Goal: Task Accomplishment & Management: Use online tool/utility

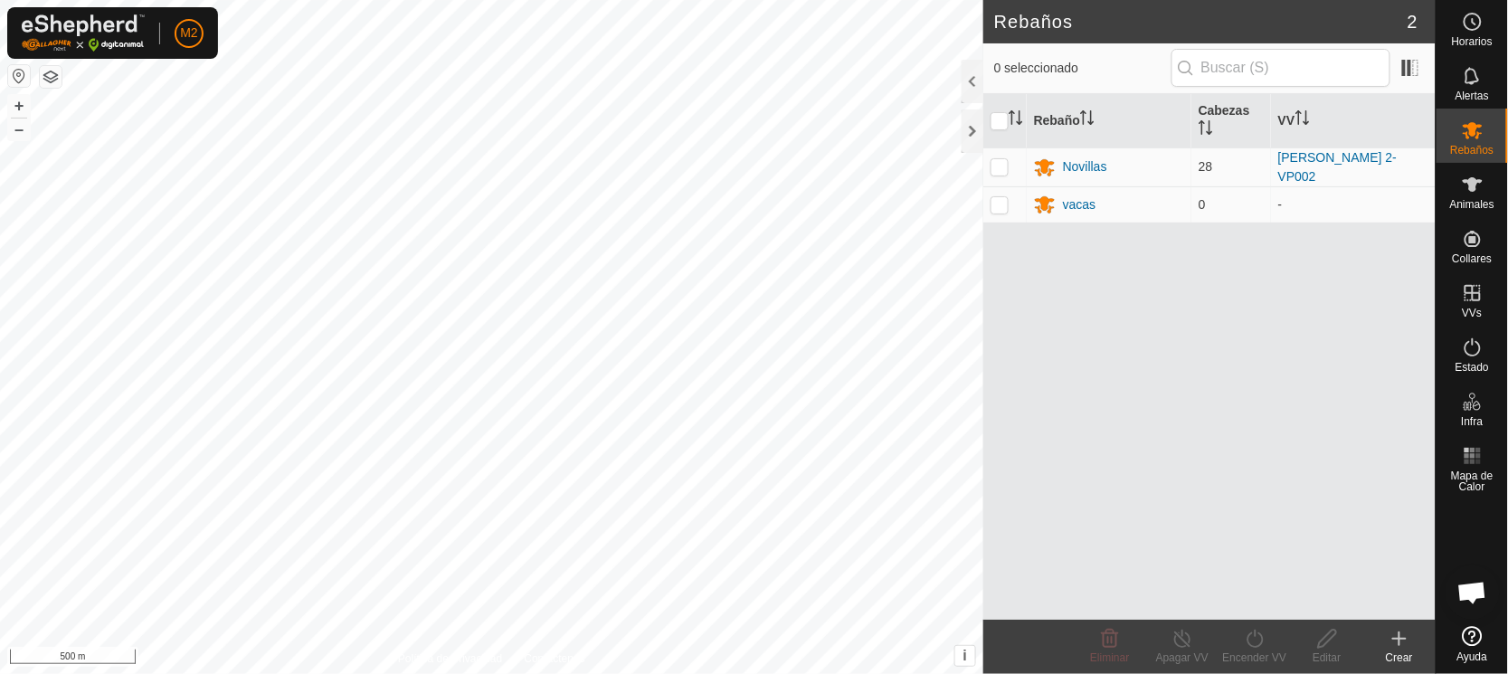
click at [15, 72] on button "button" at bounding box center [19, 76] width 22 height 22
click at [1473, 199] on span "Animales" at bounding box center [1472, 204] width 44 height 11
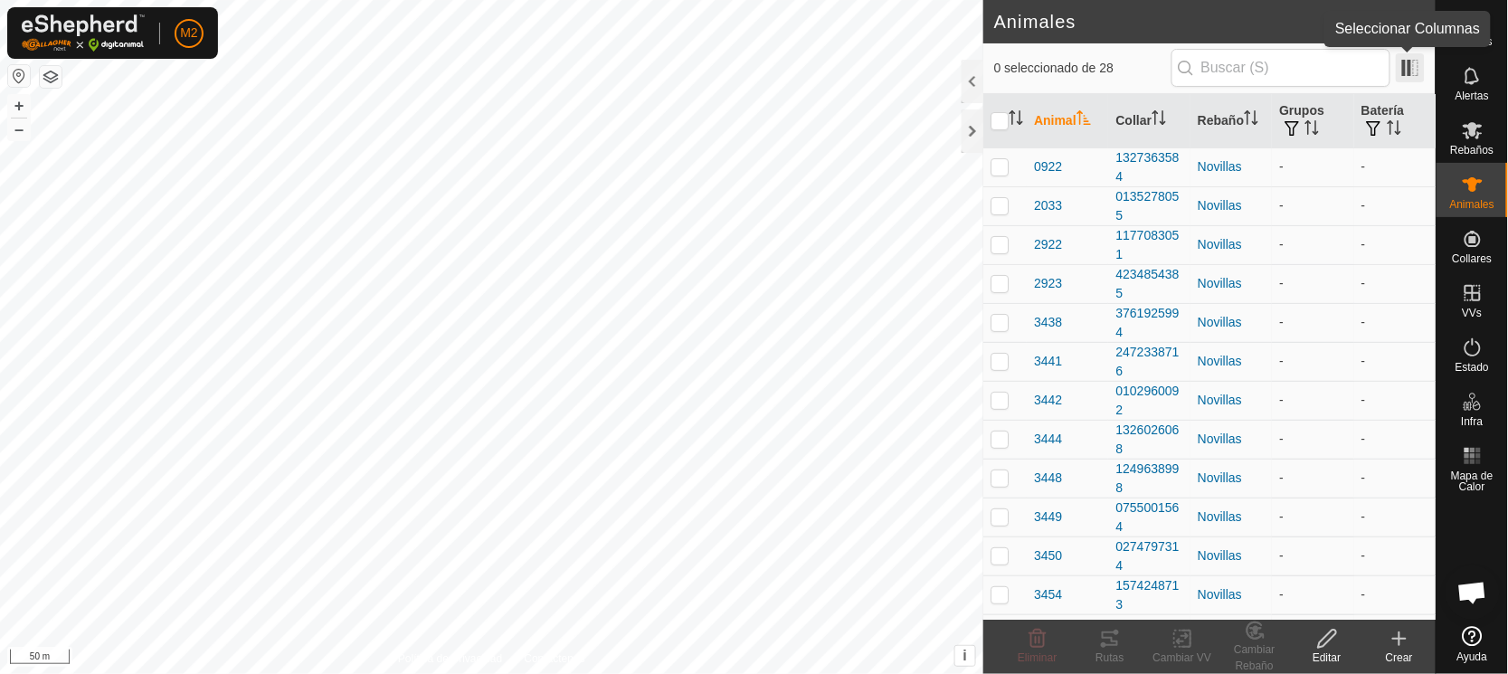
click at [1417, 68] on span at bounding box center [1410, 67] width 29 height 29
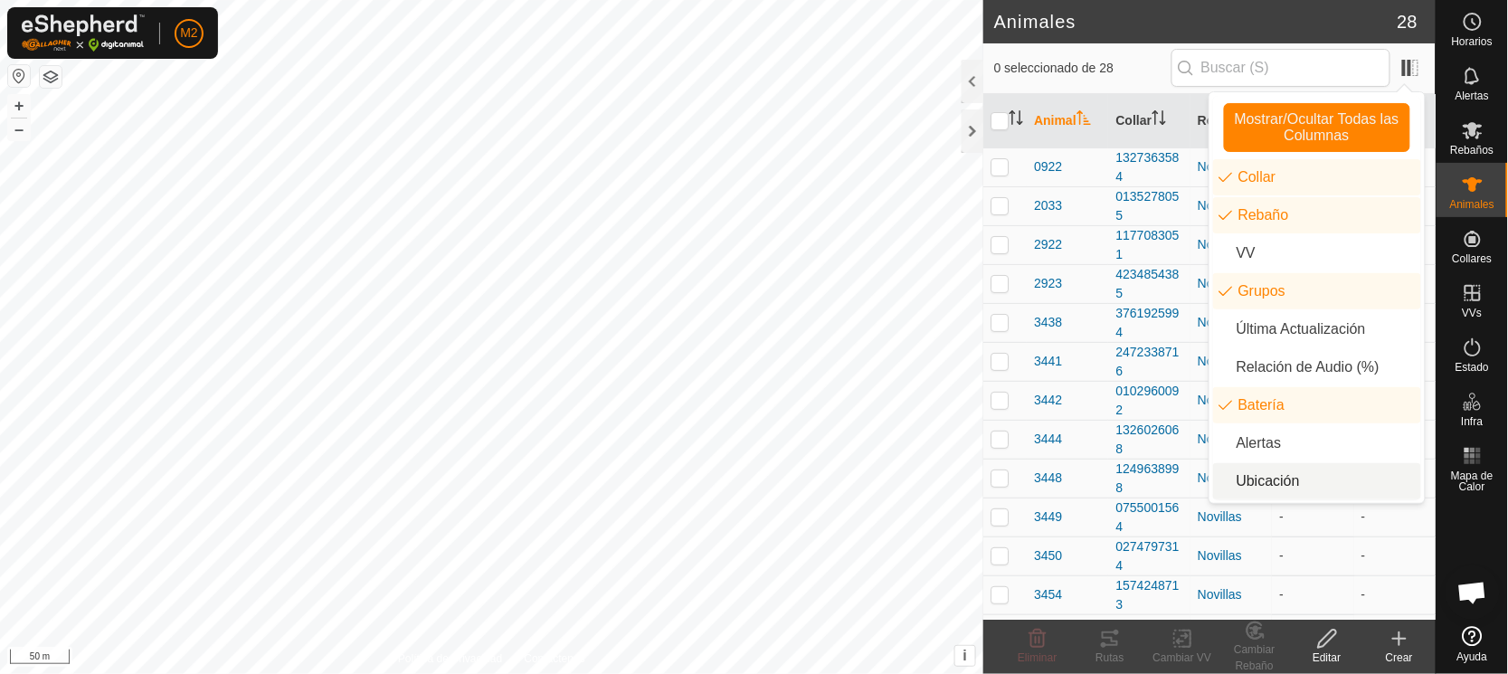
click at [1259, 475] on li "Ubicación" at bounding box center [1317, 481] width 208 height 36
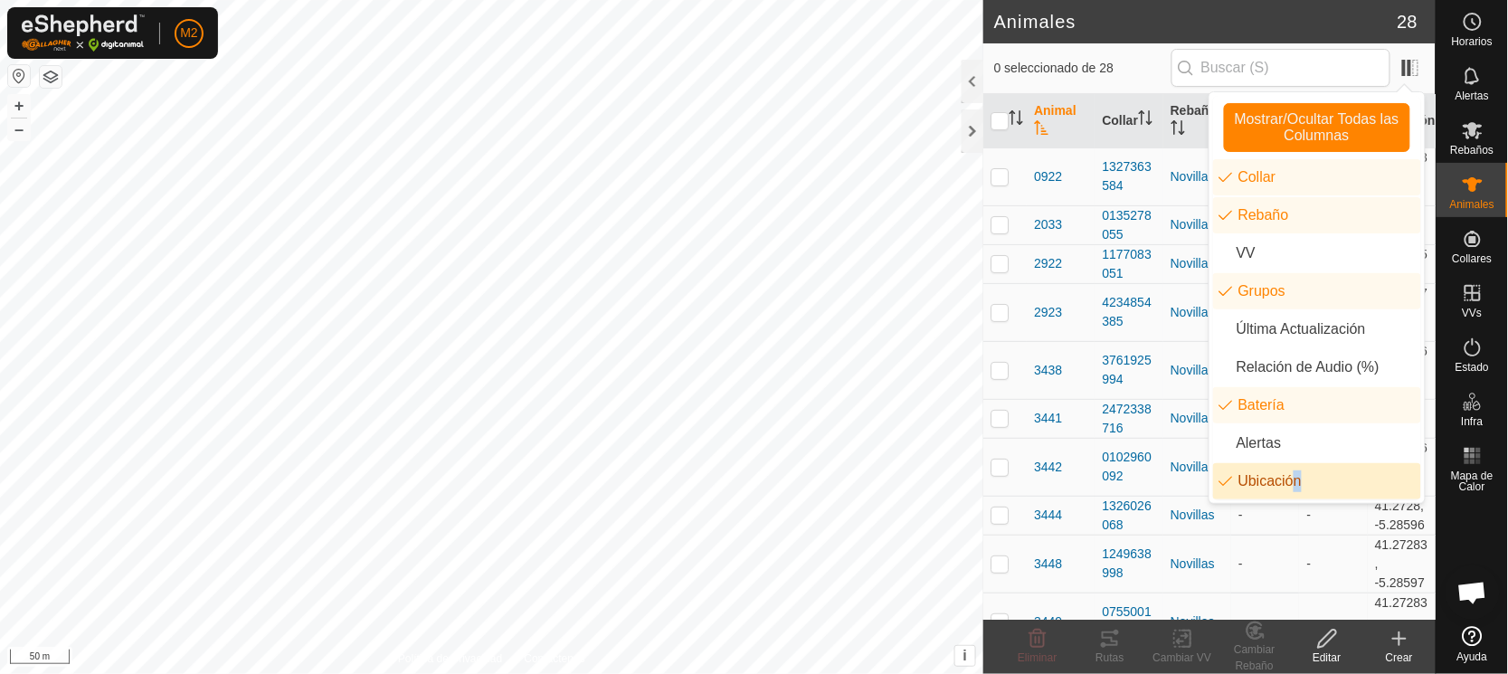
click at [1287, 479] on li "Ubicación" at bounding box center [1317, 481] width 208 height 36
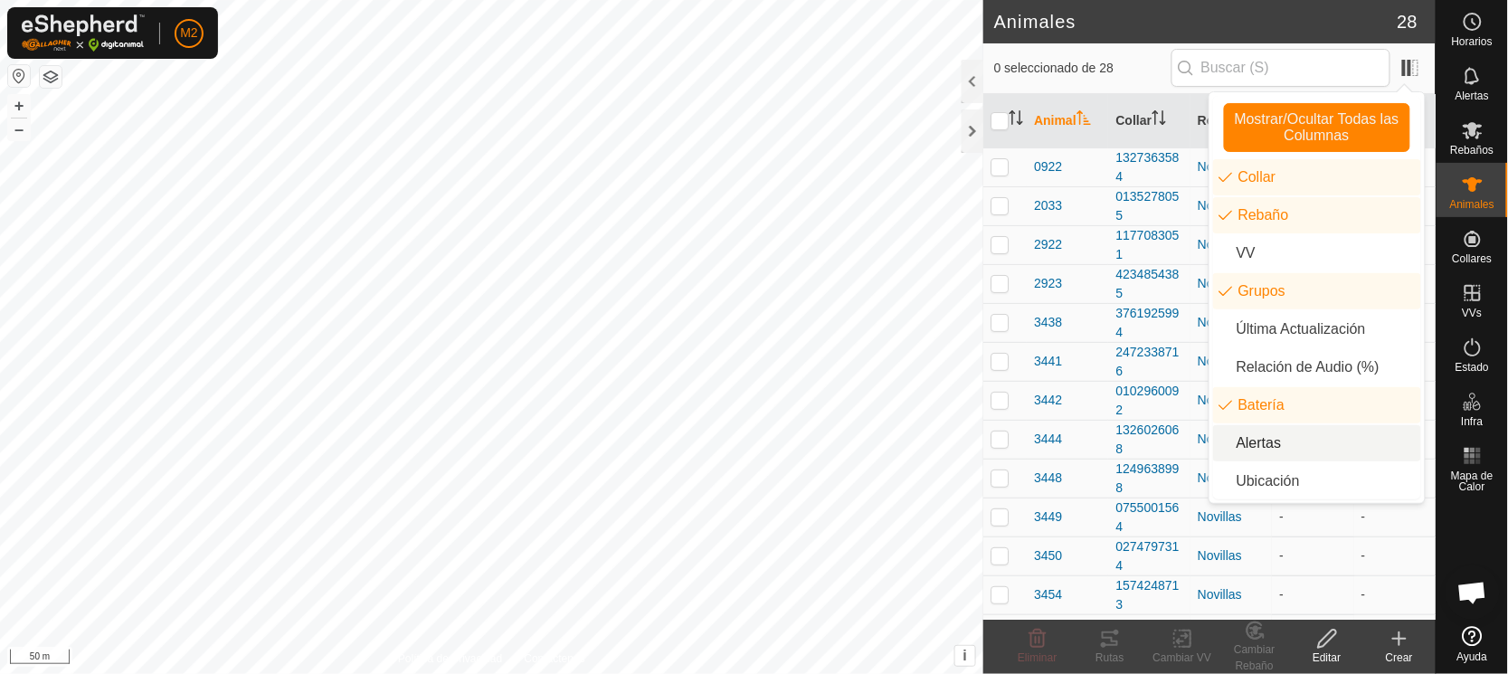
click at [1295, 442] on li "Alertas" at bounding box center [1317, 443] width 208 height 36
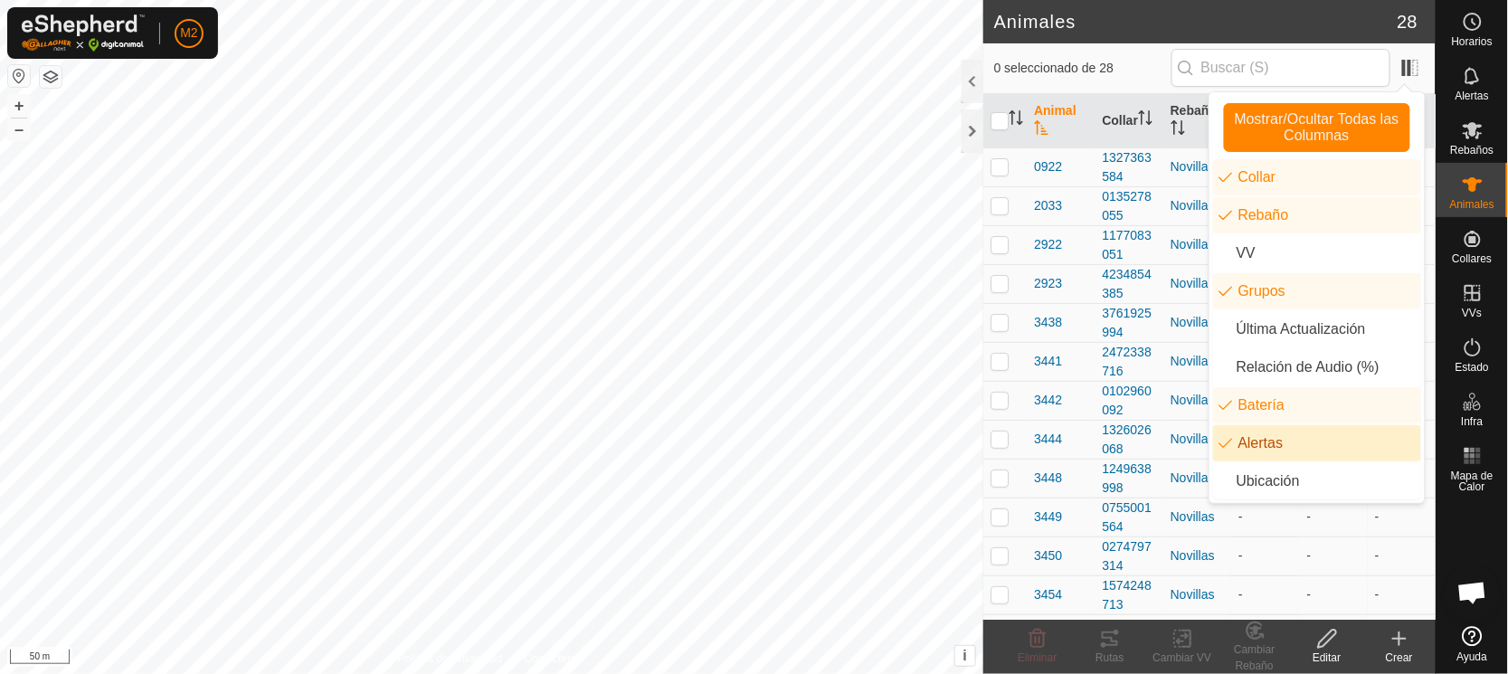
click at [1295, 442] on li "Alertas" at bounding box center [1317, 443] width 208 height 36
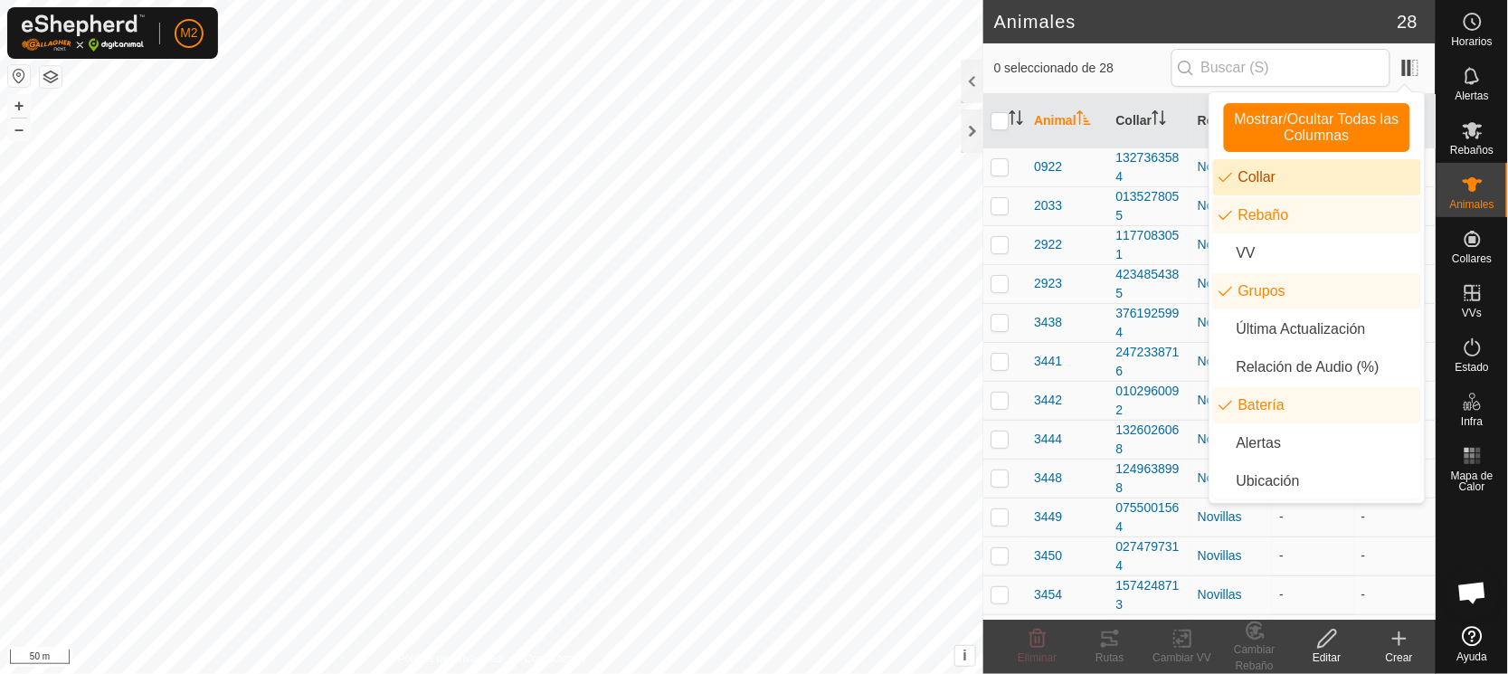
click at [1297, 176] on li "Collar" at bounding box center [1317, 177] width 208 height 36
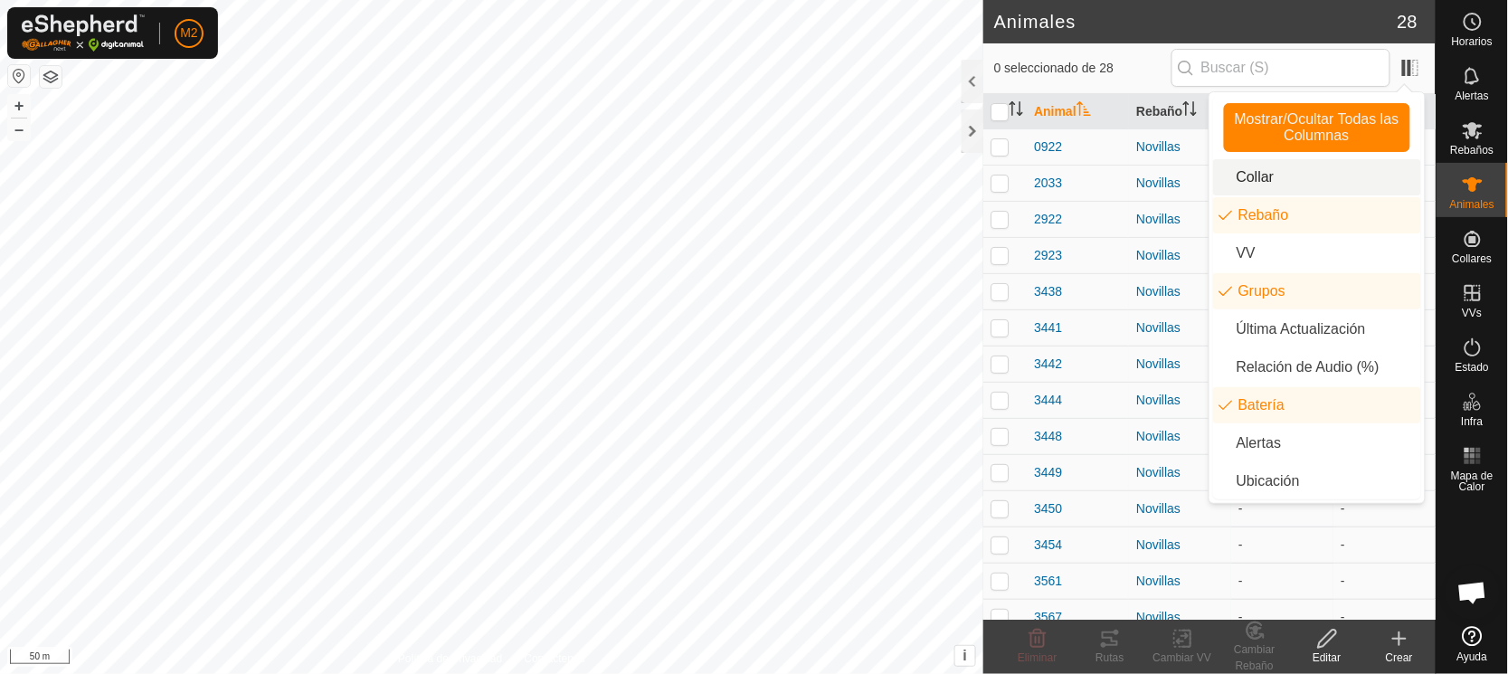
click at [1297, 176] on li "Collar" at bounding box center [1317, 177] width 208 height 36
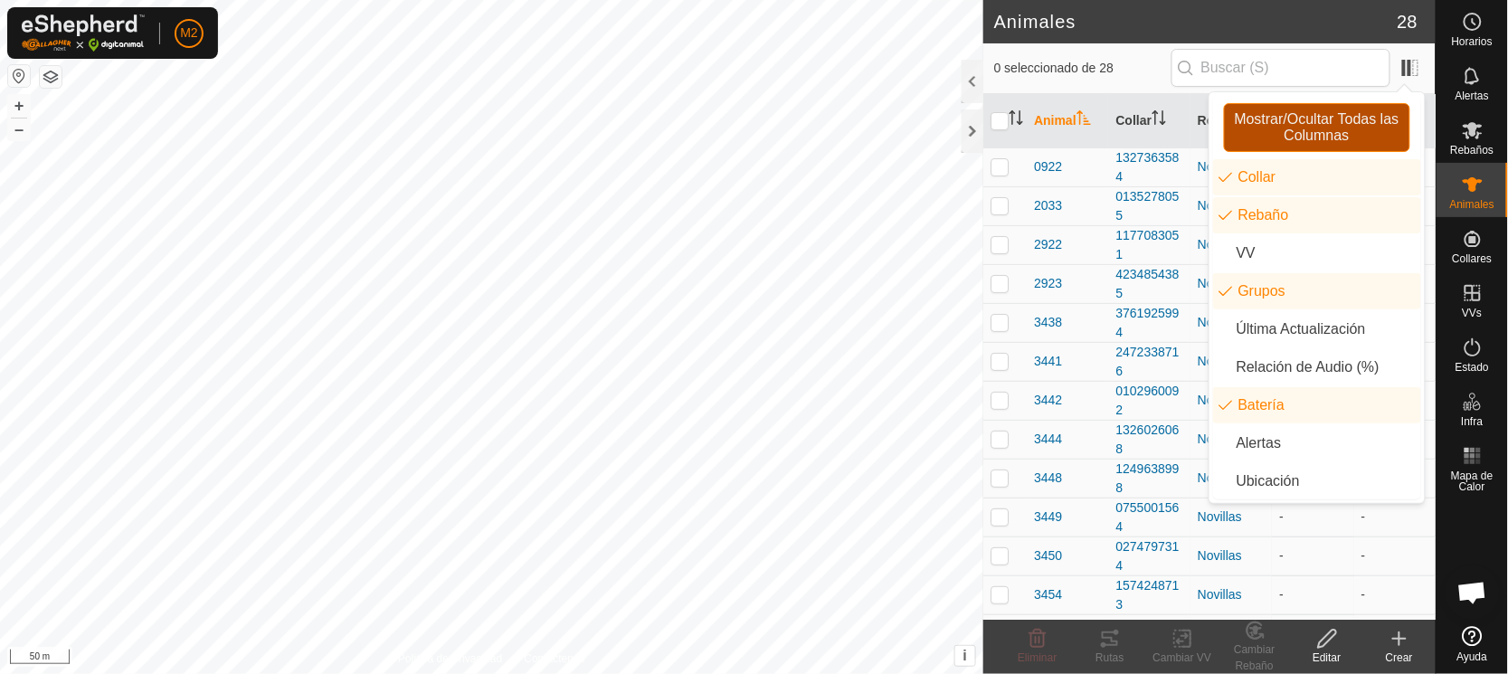
click at [1305, 119] on span "Mostrar/Ocultar Todas las Columnas" at bounding box center [1317, 127] width 170 height 33
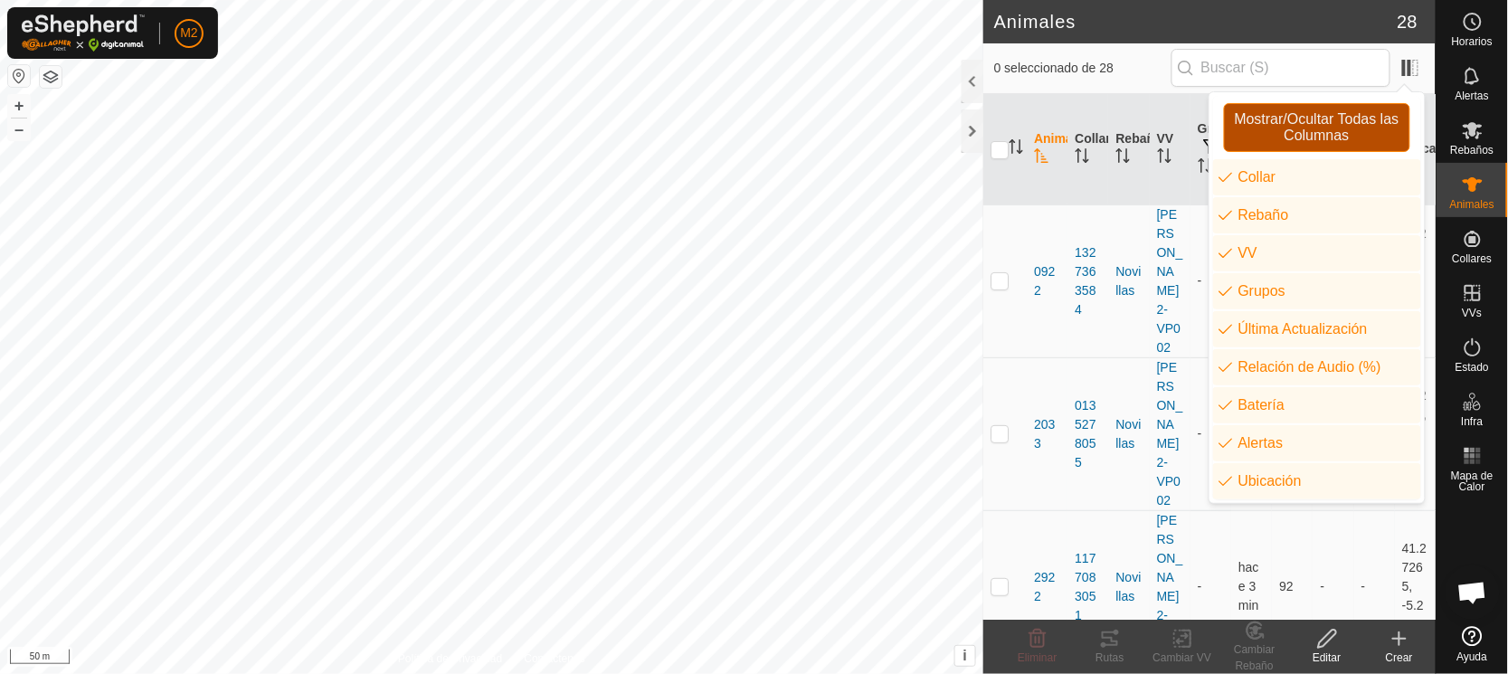
click at [1305, 120] on span "Mostrar/Ocultar Todas las Columnas" at bounding box center [1317, 127] width 170 height 33
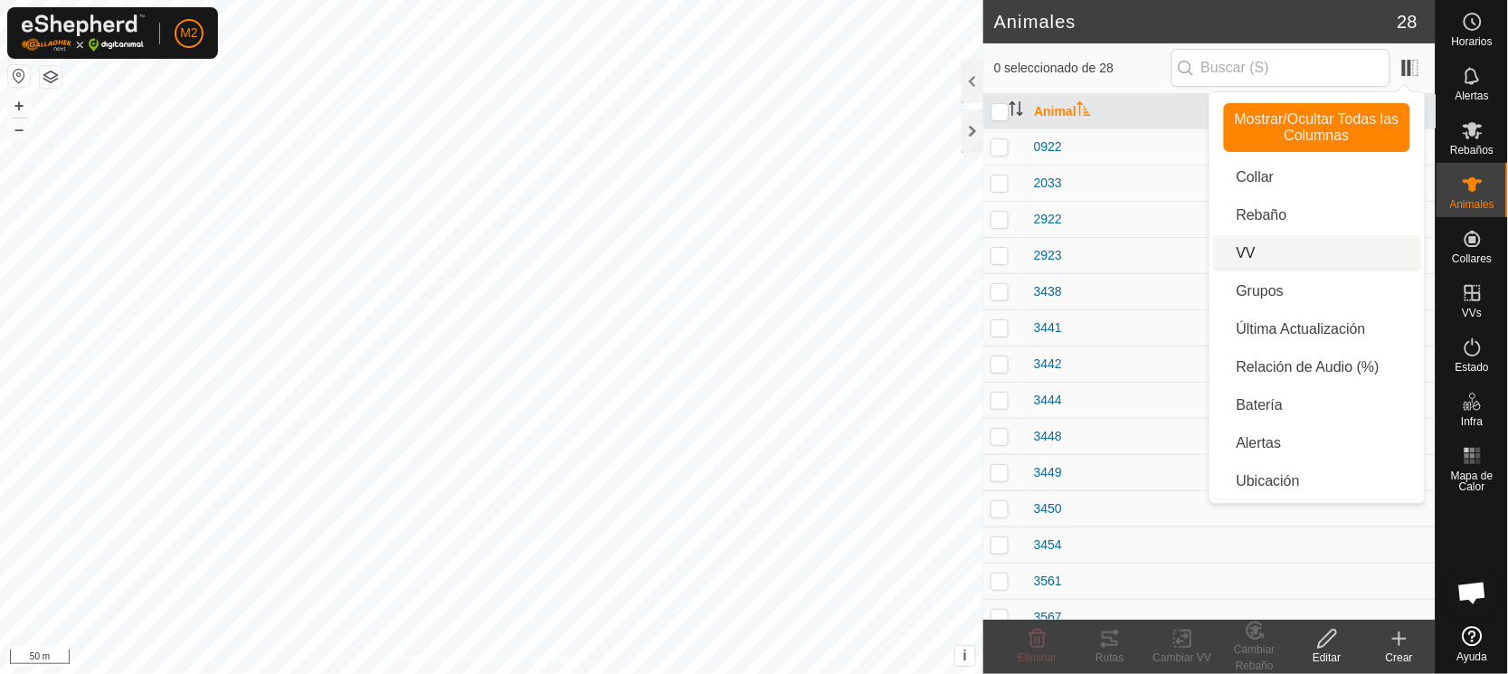
click at [1240, 241] on li "VV" at bounding box center [1317, 253] width 208 height 36
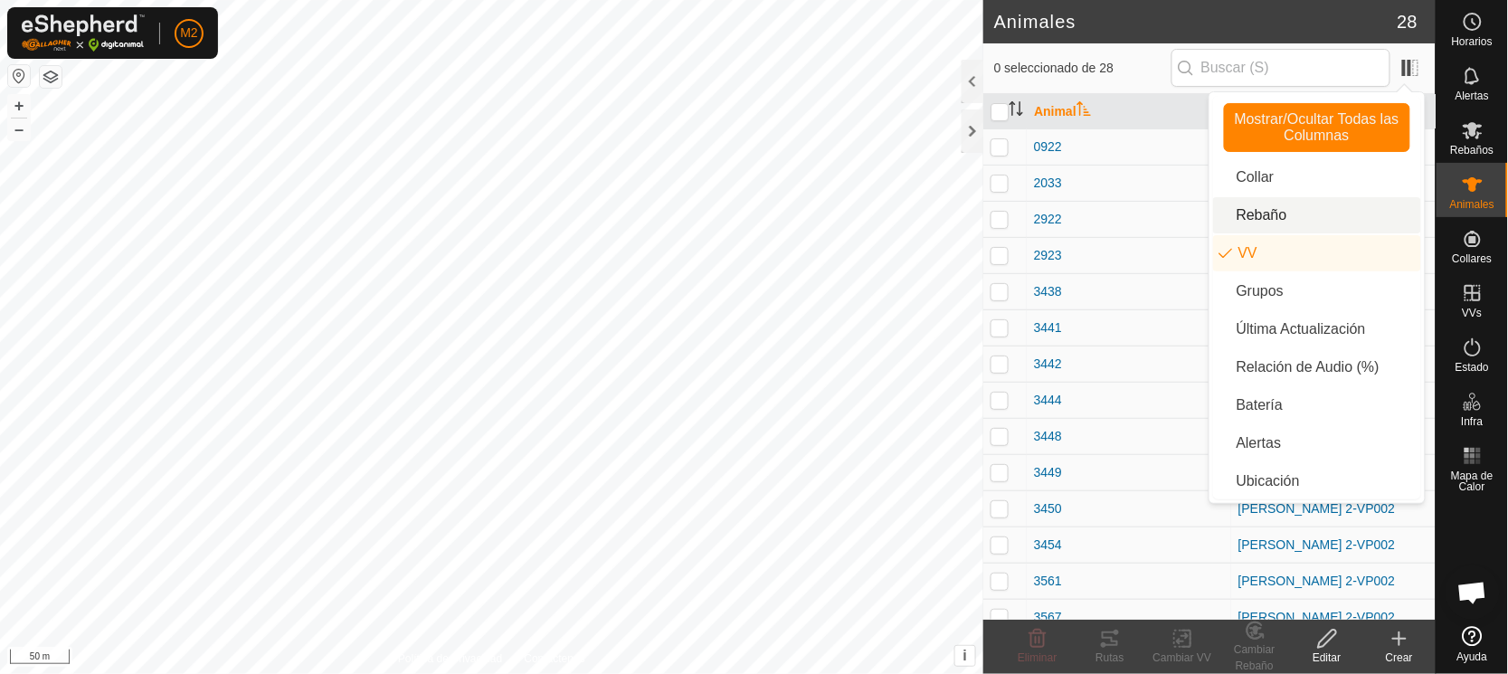
click at [1282, 220] on li "Rebaño" at bounding box center [1317, 215] width 208 height 36
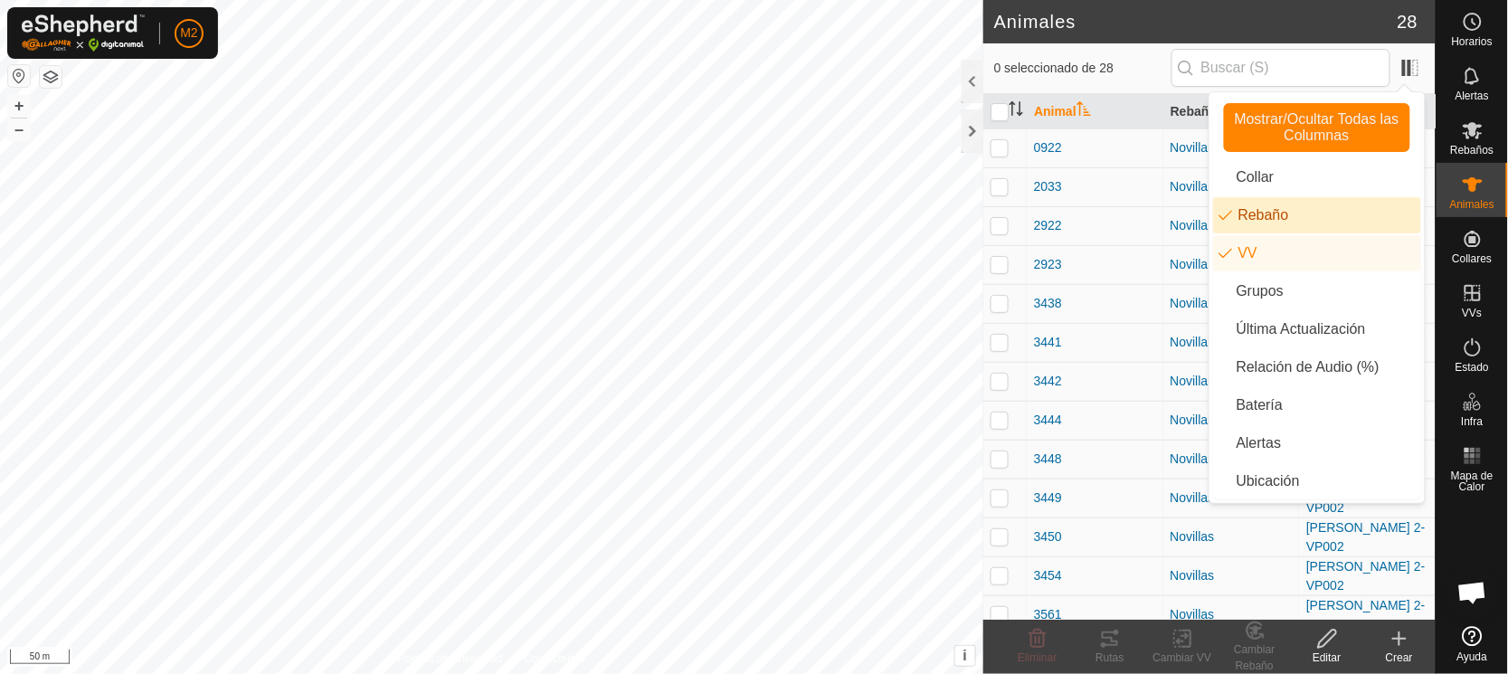
click at [1282, 220] on li "Rebaño" at bounding box center [1317, 215] width 208 height 36
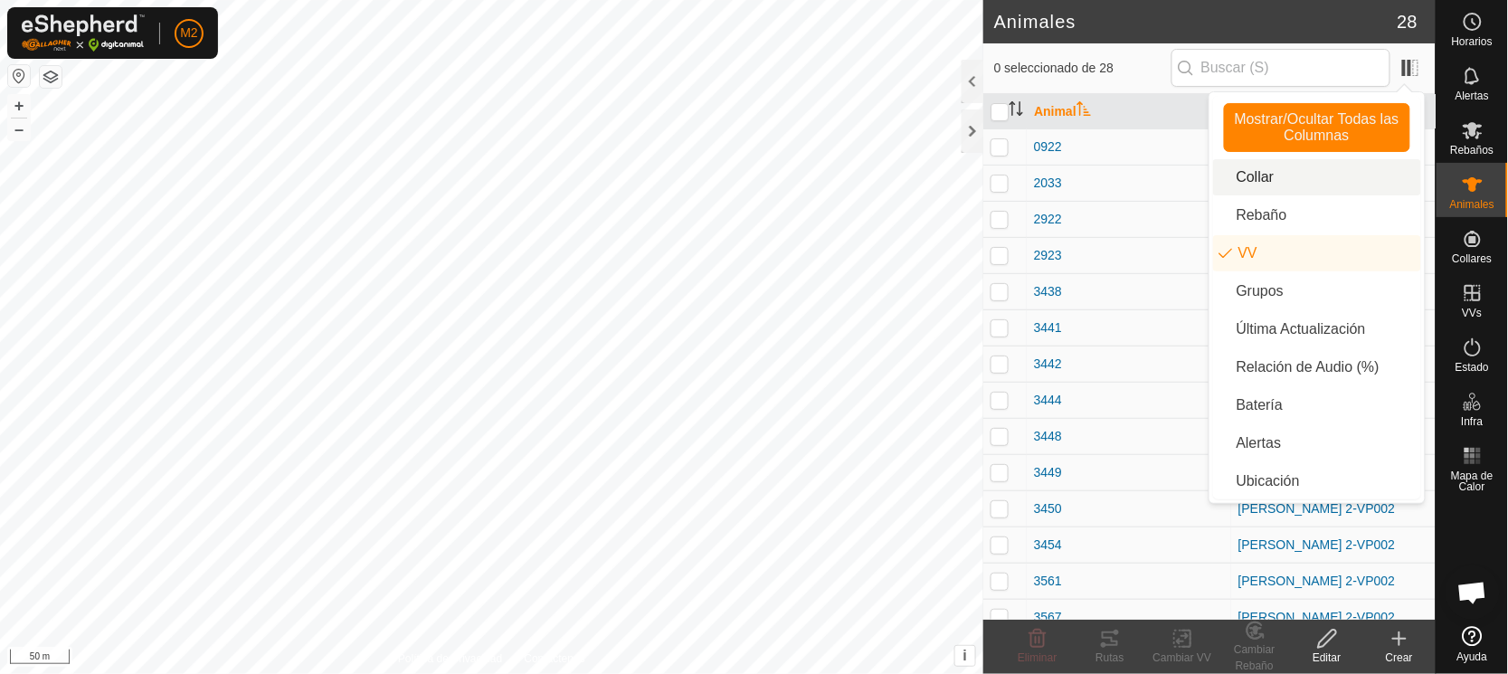
click at [1266, 175] on li "Collar" at bounding box center [1317, 177] width 208 height 36
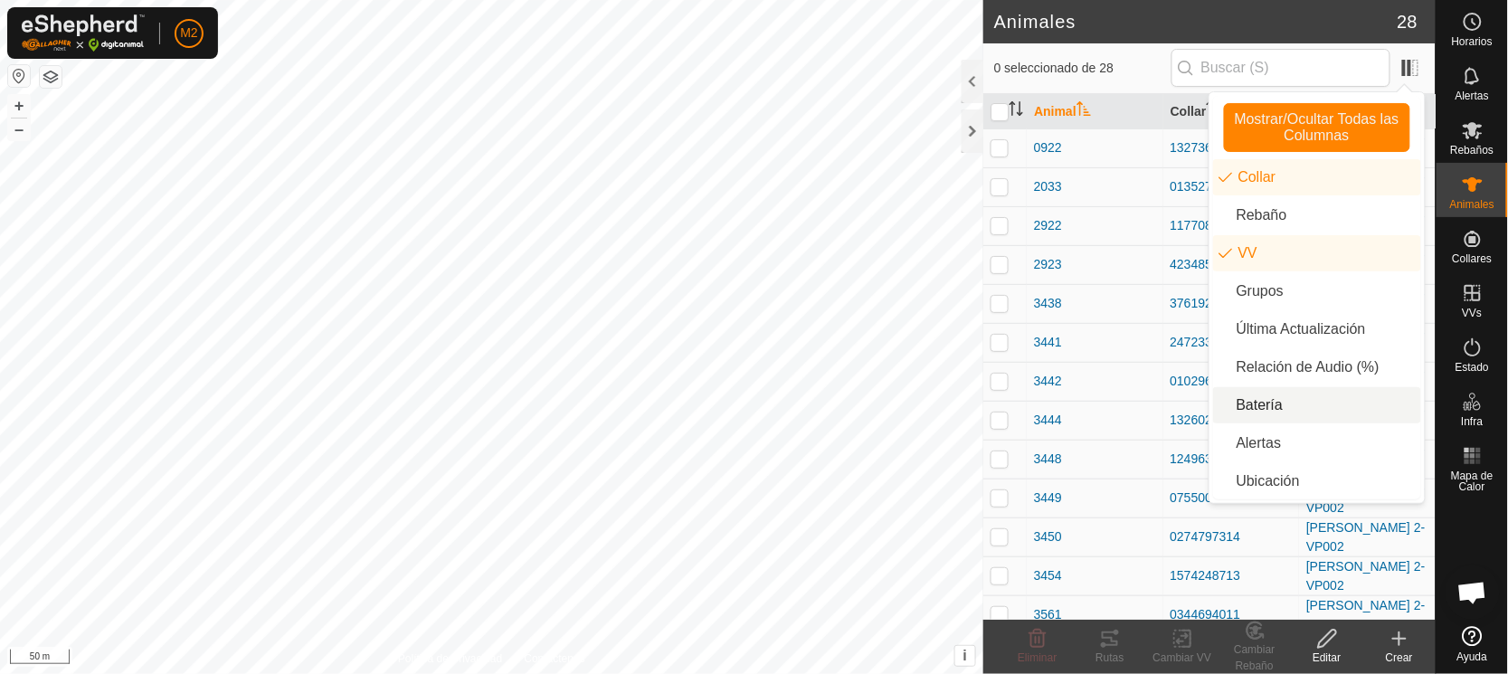
click at [1272, 397] on li "Batería" at bounding box center [1317, 405] width 208 height 36
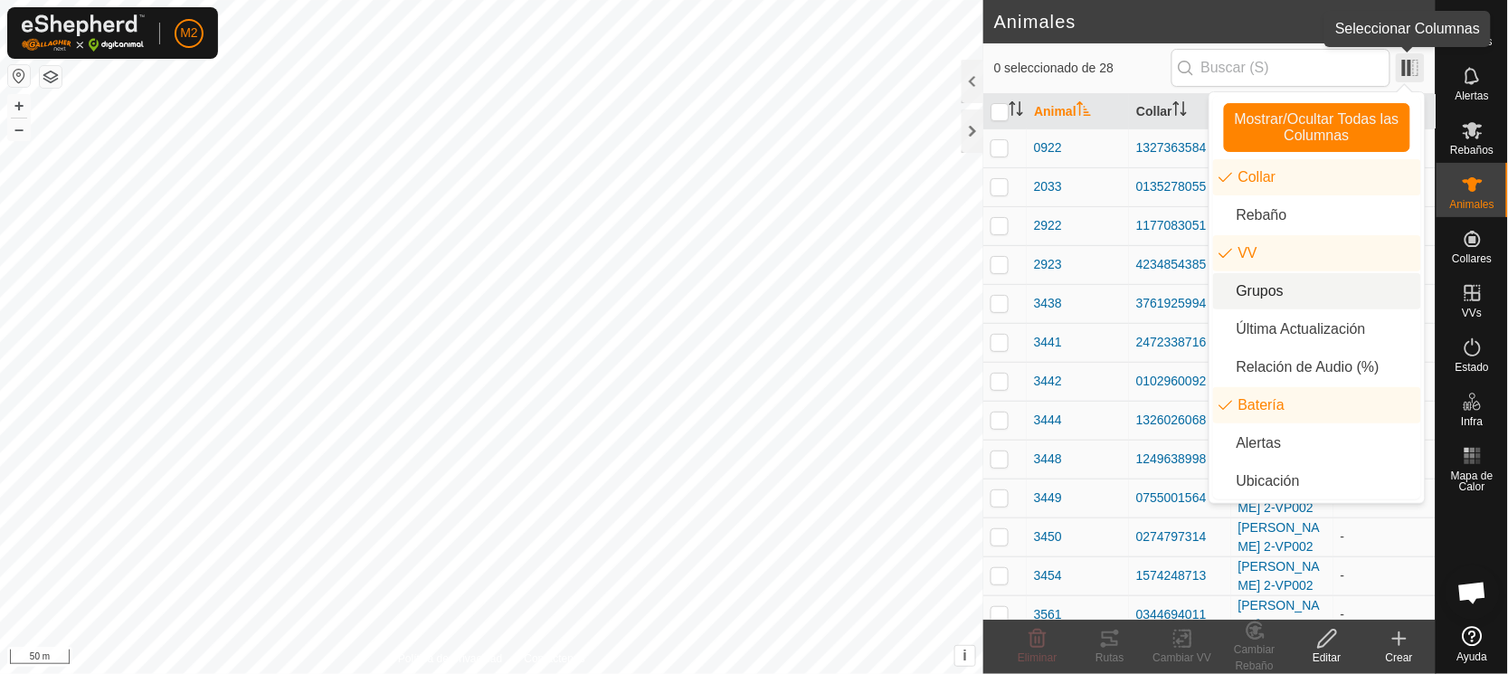
click at [1418, 63] on span at bounding box center [1410, 67] width 29 height 29
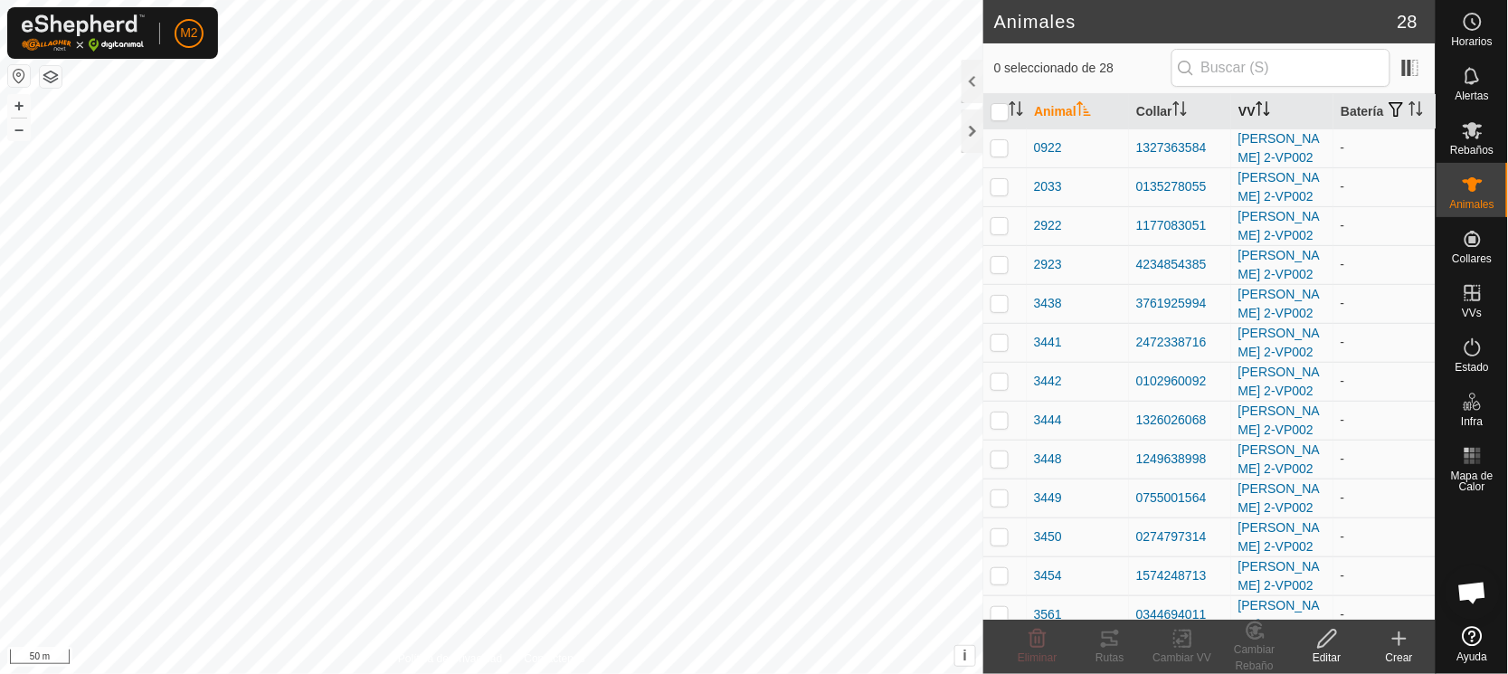
click at [1247, 112] on th "VV" at bounding box center [1282, 111] width 102 height 35
click at [1256, 116] on icon "Activar para ordenar" at bounding box center [1263, 108] width 14 height 14
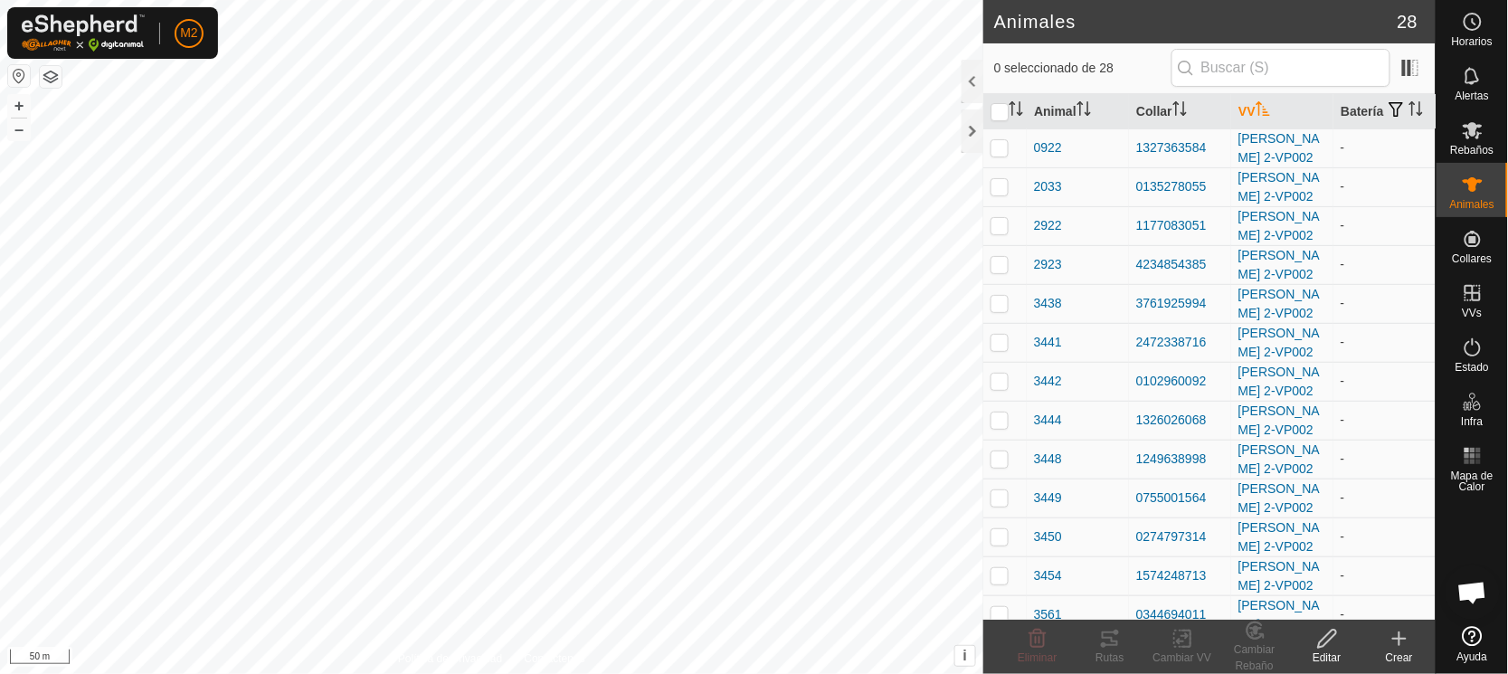
click at [1256, 116] on icon "Activar para ordenar" at bounding box center [1263, 108] width 14 height 14
click at [1350, 103] on th "Batería" at bounding box center [1384, 111] width 102 height 35
click at [1345, 109] on th "Batería" at bounding box center [1384, 111] width 102 height 35
click at [1162, 119] on th "Collar" at bounding box center [1180, 111] width 102 height 35
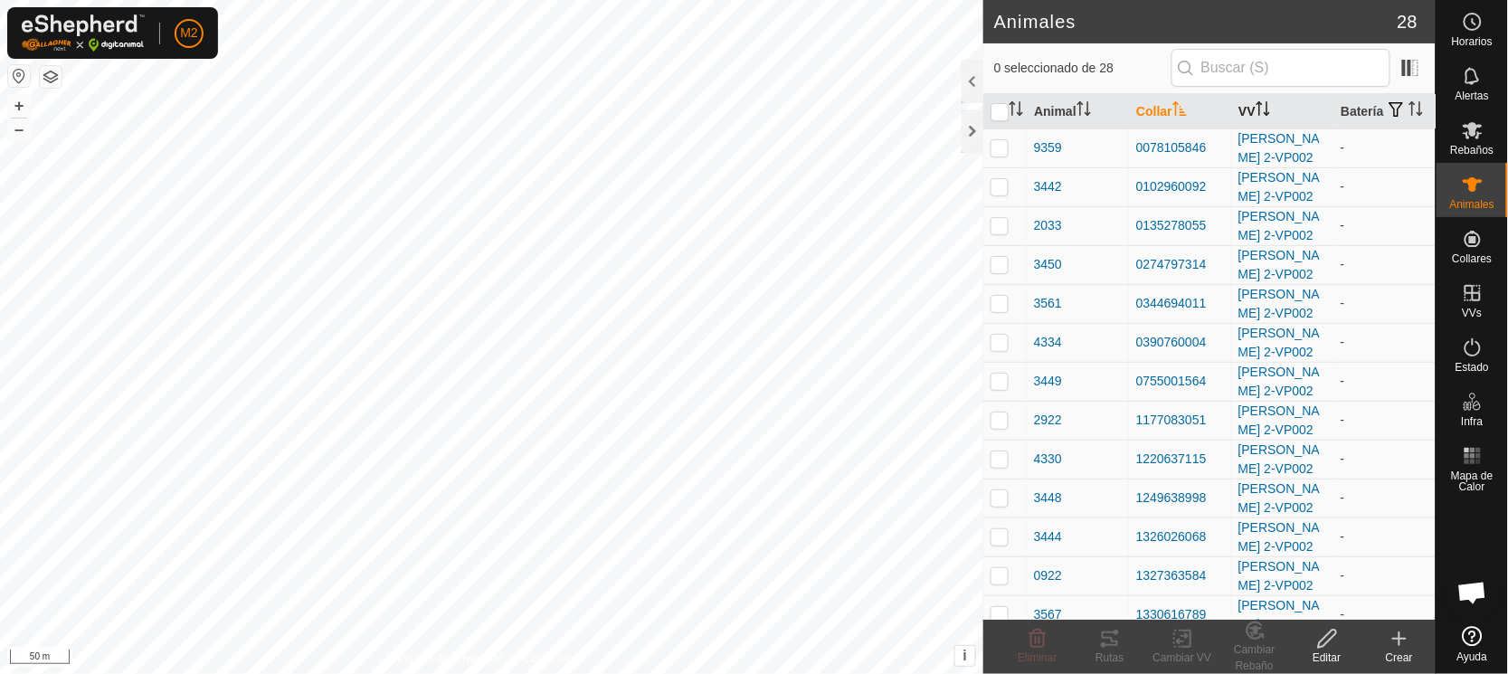
click at [1162, 119] on th "Collar" at bounding box center [1180, 111] width 102 height 35
click at [1256, 116] on icon "Activar para ordenar" at bounding box center [1263, 108] width 14 height 14
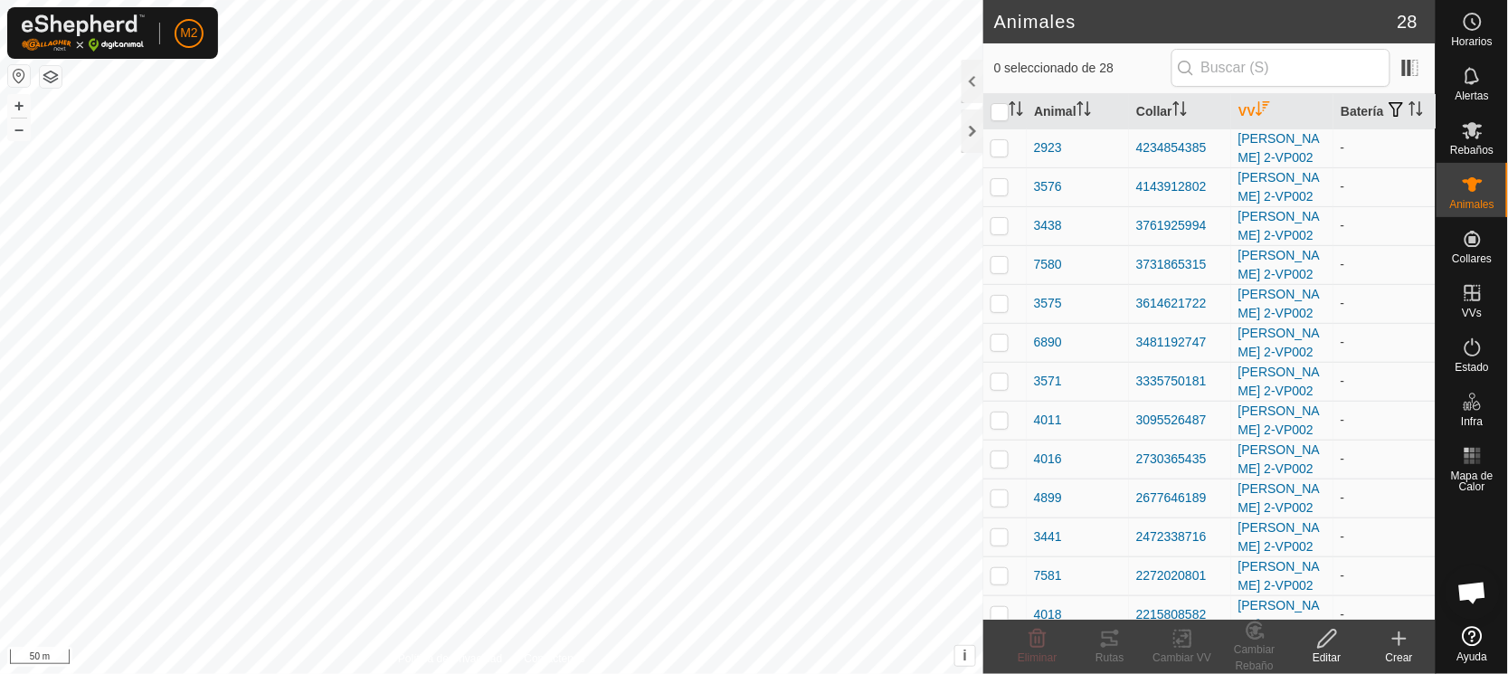
click at [1248, 118] on th "VV" at bounding box center [1282, 111] width 102 height 35
click at [1049, 119] on th "Animal" at bounding box center [1078, 111] width 102 height 35
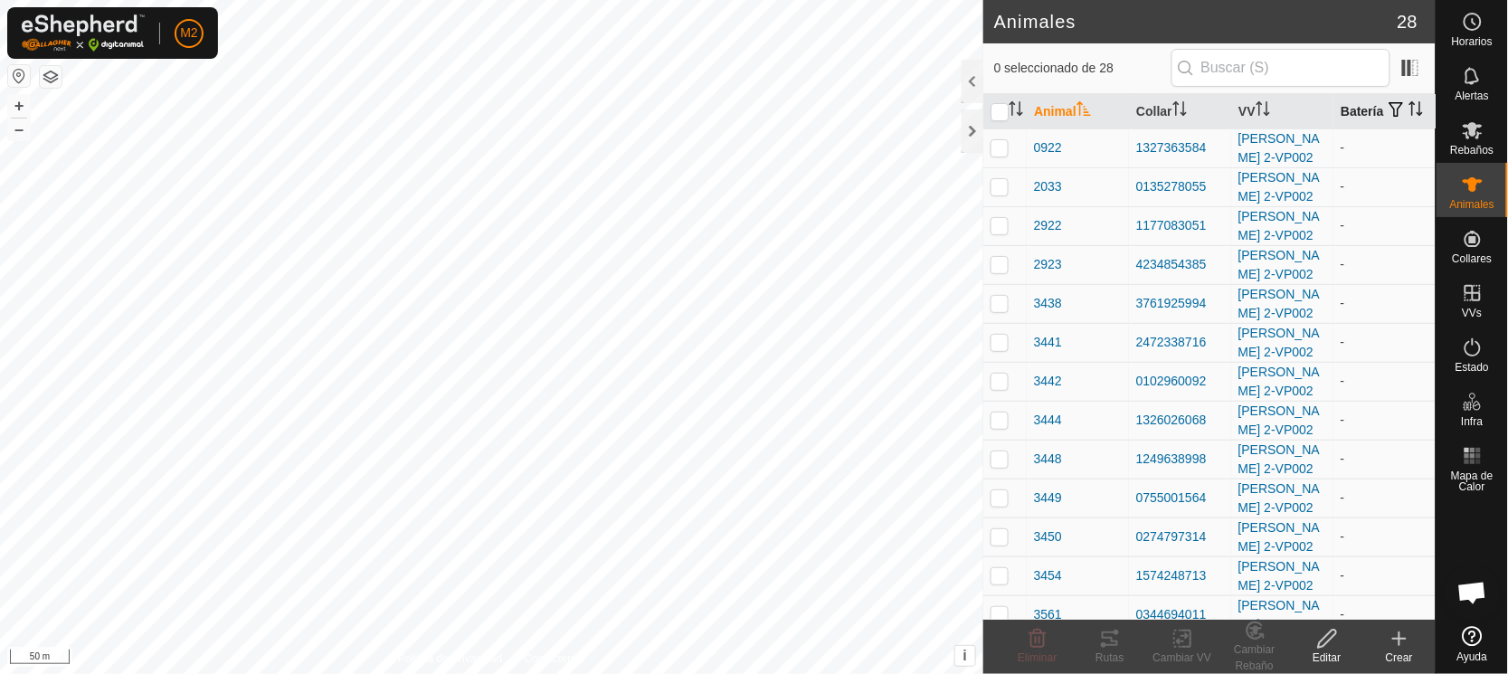
click at [1389, 105] on span "button" at bounding box center [1396, 109] width 14 height 14
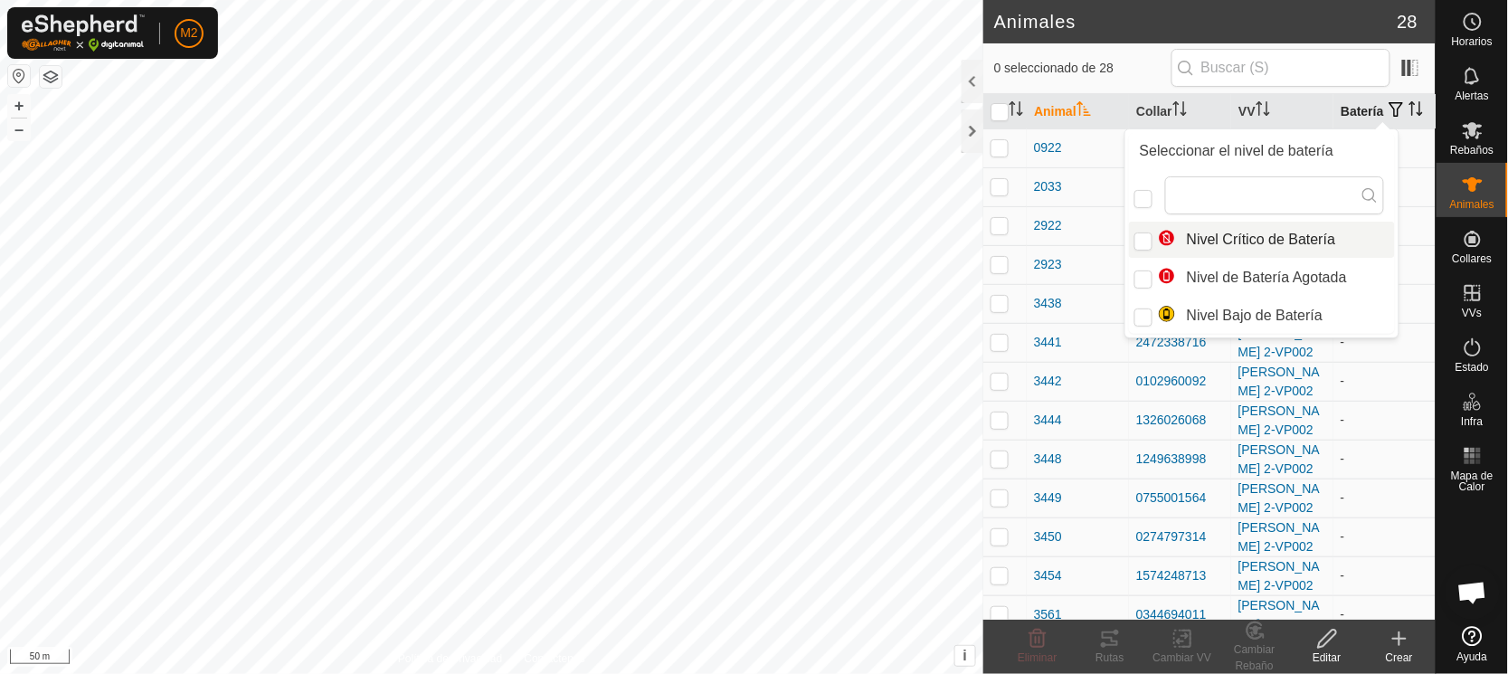
click at [1389, 105] on span "button" at bounding box center [1396, 109] width 14 height 14
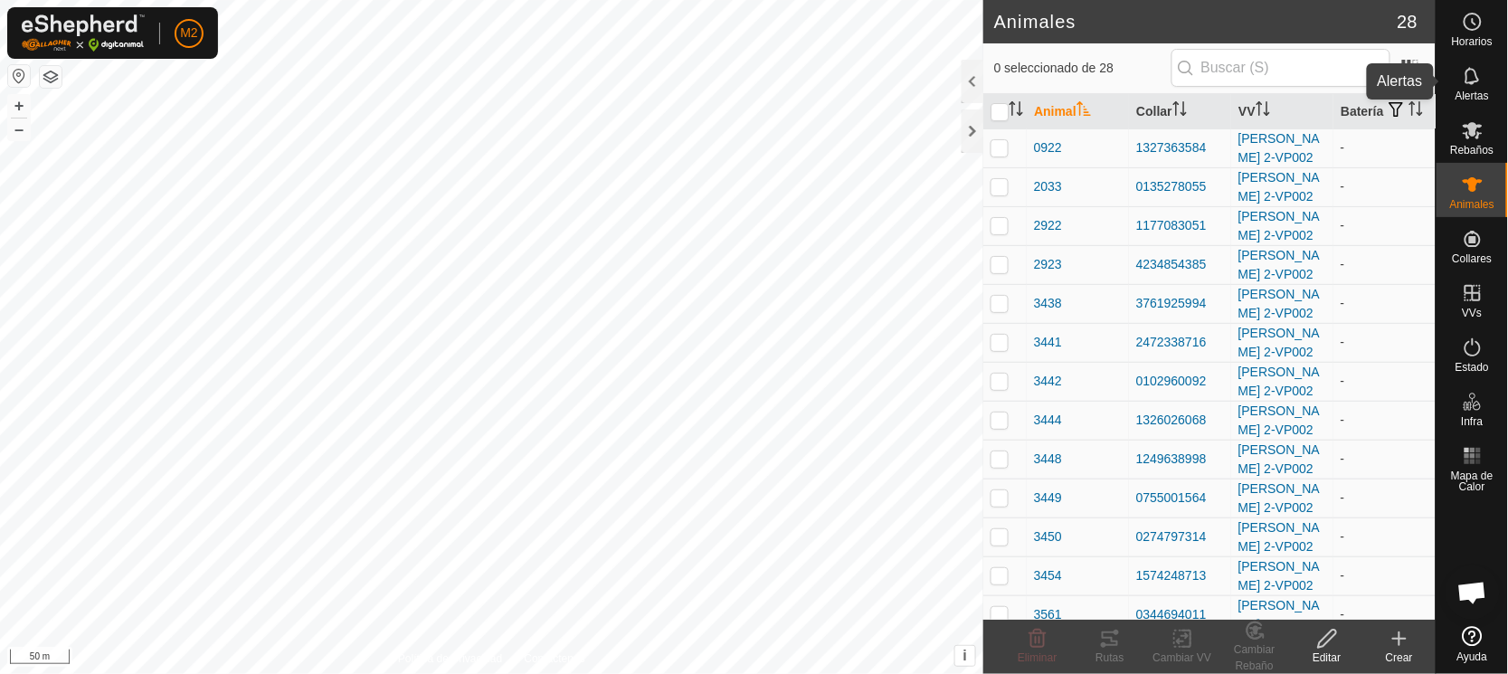
click at [1467, 82] on icon at bounding box center [1472, 75] width 14 height 17
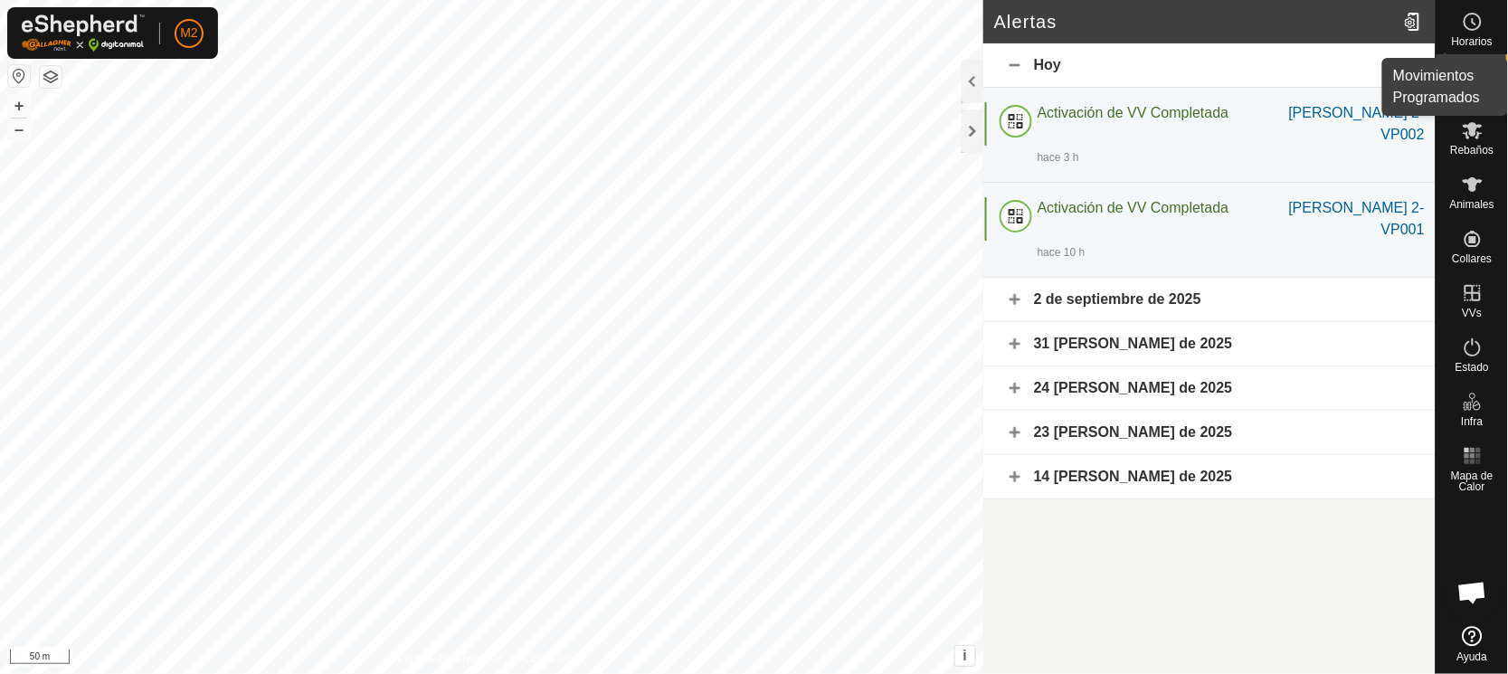
click at [1487, 20] on es-schedule-vp-svg-icon at bounding box center [1472, 21] width 33 height 29
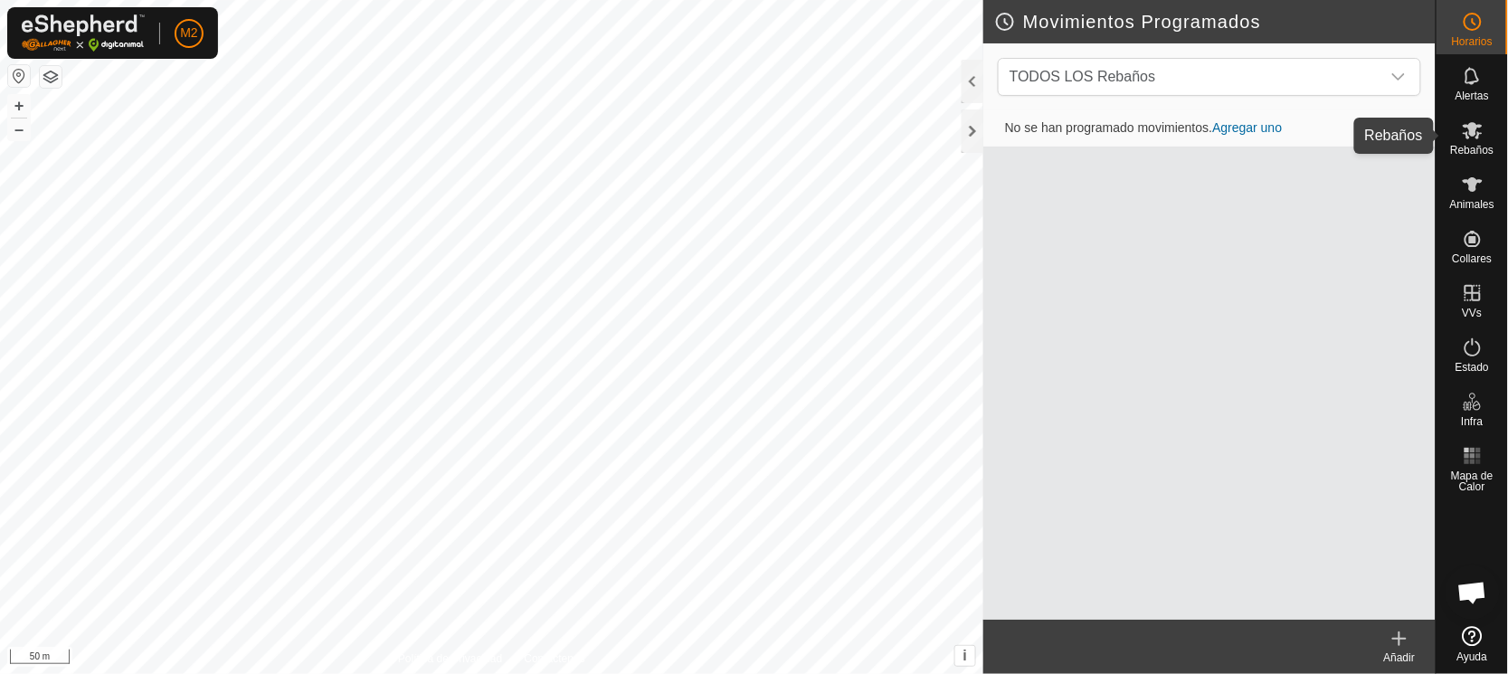
click at [1476, 122] on icon at bounding box center [1473, 130] width 22 height 22
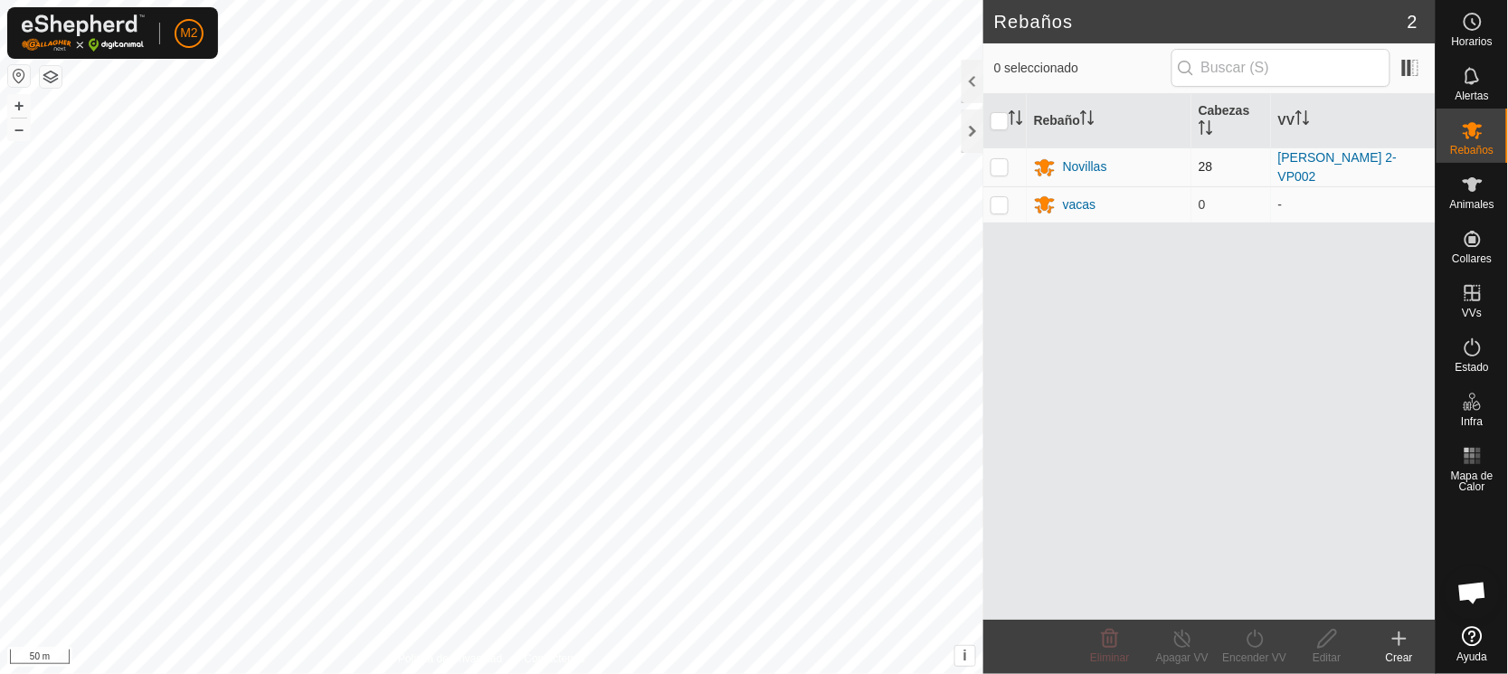
click at [1263, 158] on td "28" at bounding box center [1231, 166] width 80 height 39
click at [1246, 170] on td "28" at bounding box center [1231, 166] width 80 height 39
click at [1418, 59] on span at bounding box center [1410, 67] width 29 height 29
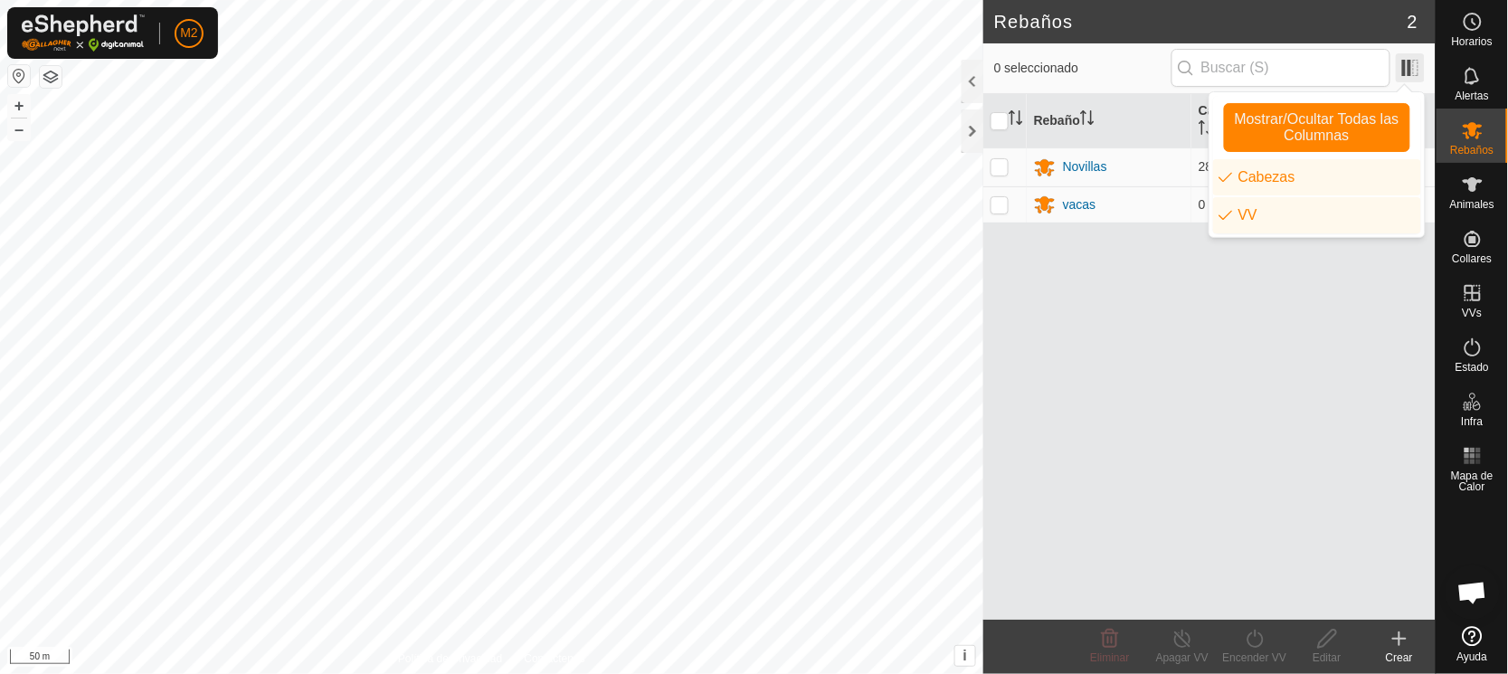
click at [1418, 59] on span at bounding box center [1410, 67] width 29 height 29
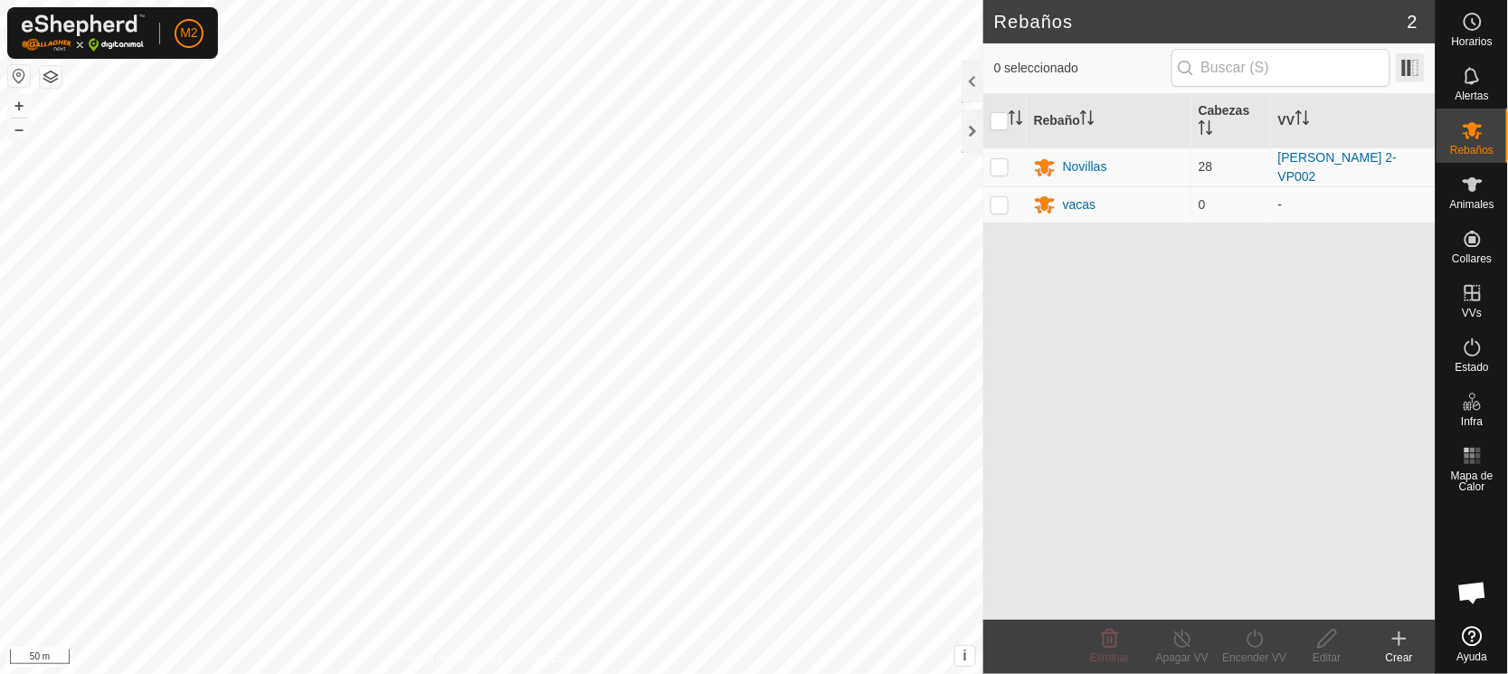
click at [1418, 59] on span at bounding box center [1410, 67] width 29 height 29
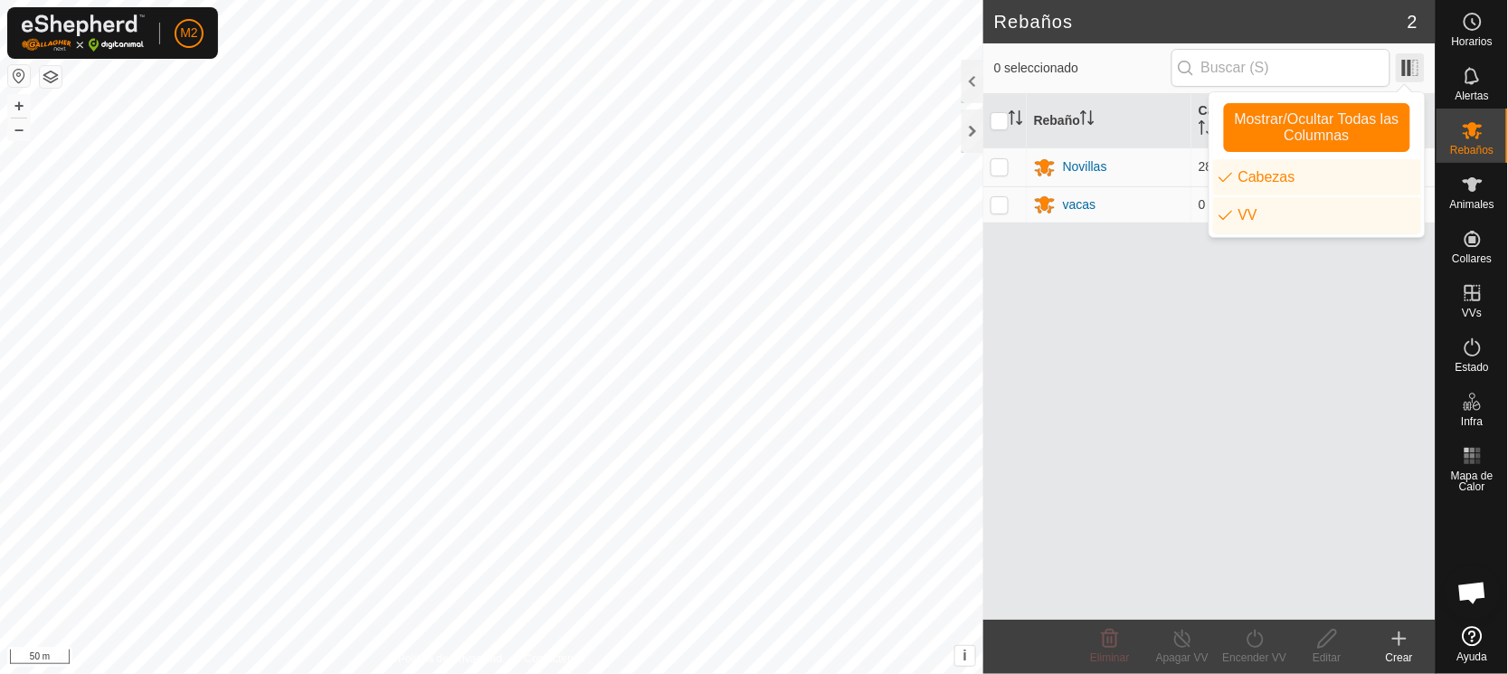
click at [1418, 59] on span at bounding box center [1410, 67] width 29 height 29
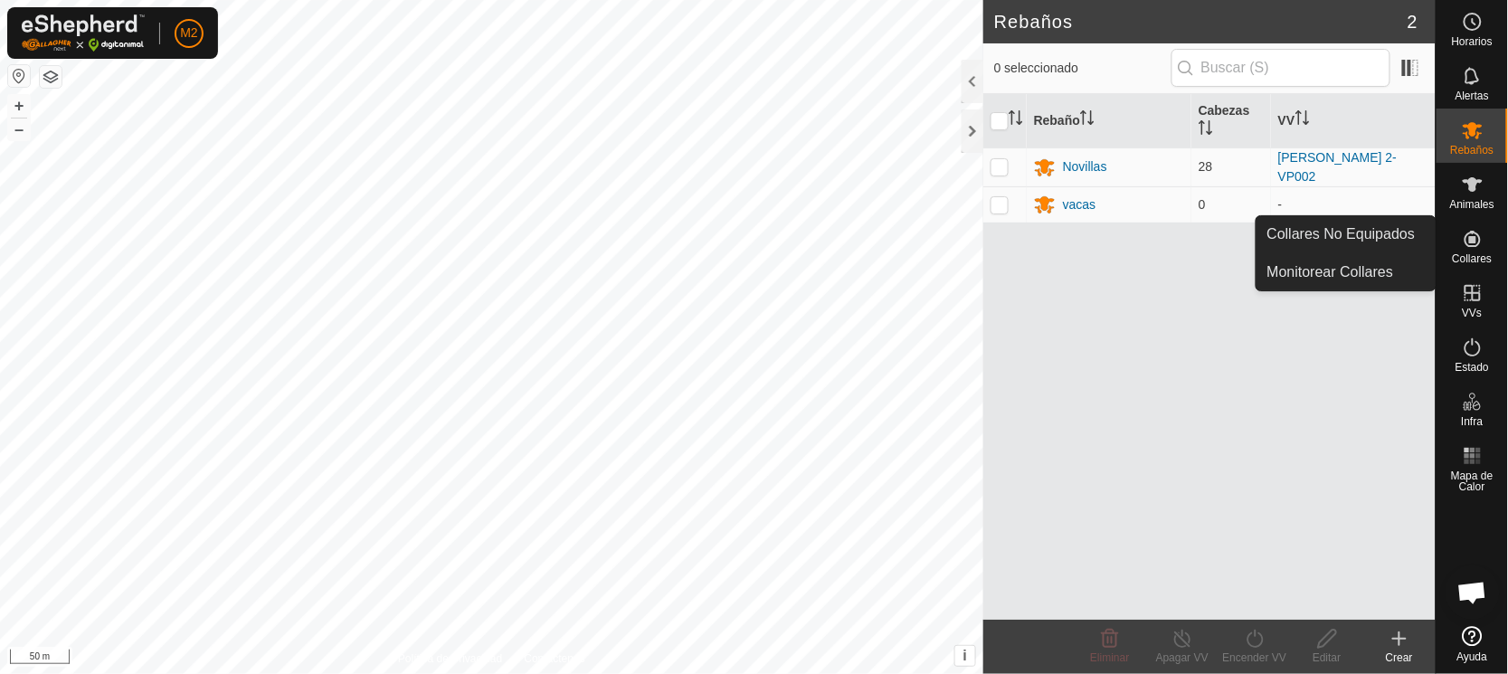
click at [1488, 235] on es-neckbands-svg-icon at bounding box center [1472, 238] width 33 height 29
click at [1476, 237] on icon at bounding box center [1473, 239] width 22 height 22
click at [1372, 270] on link "Monitorear Collares" at bounding box center [1346, 272] width 179 height 36
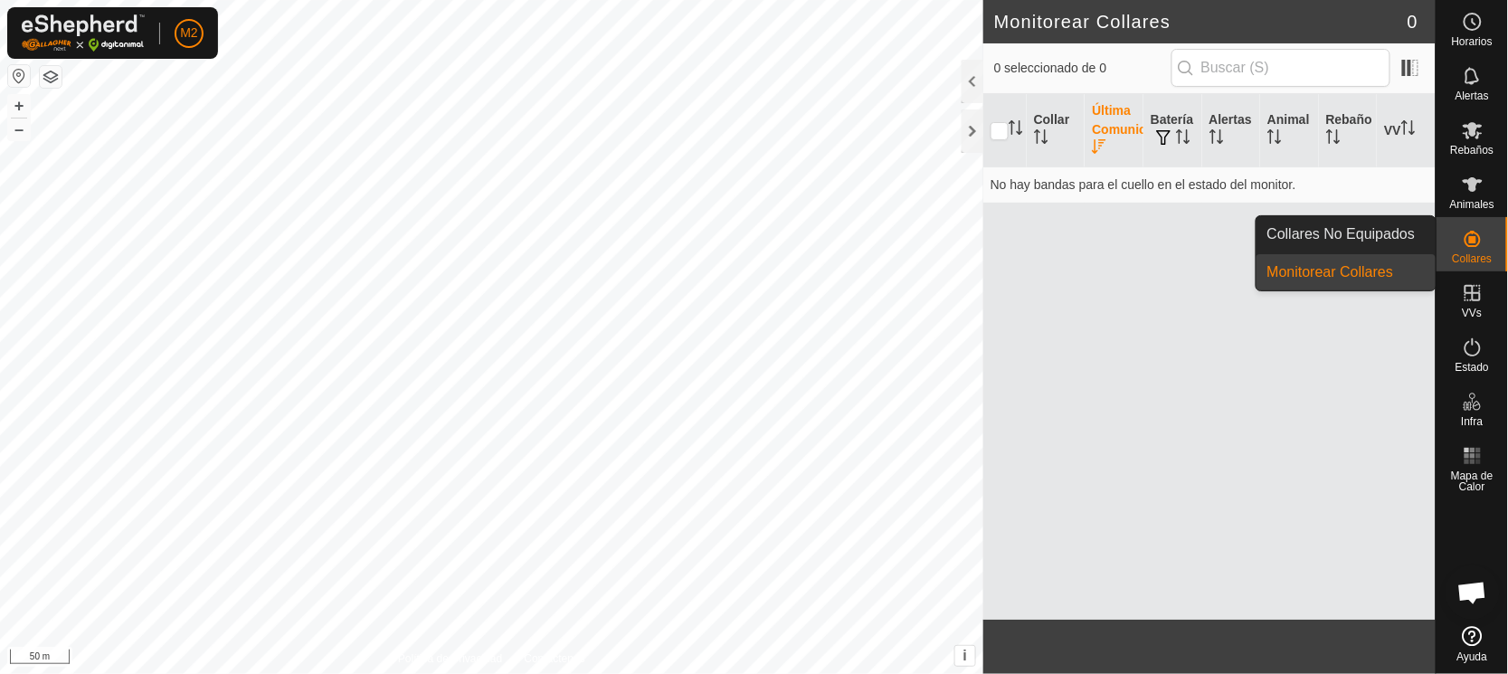
click at [1466, 250] on es-neckbands-svg-icon at bounding box center [1472, 238] width 33 height 29
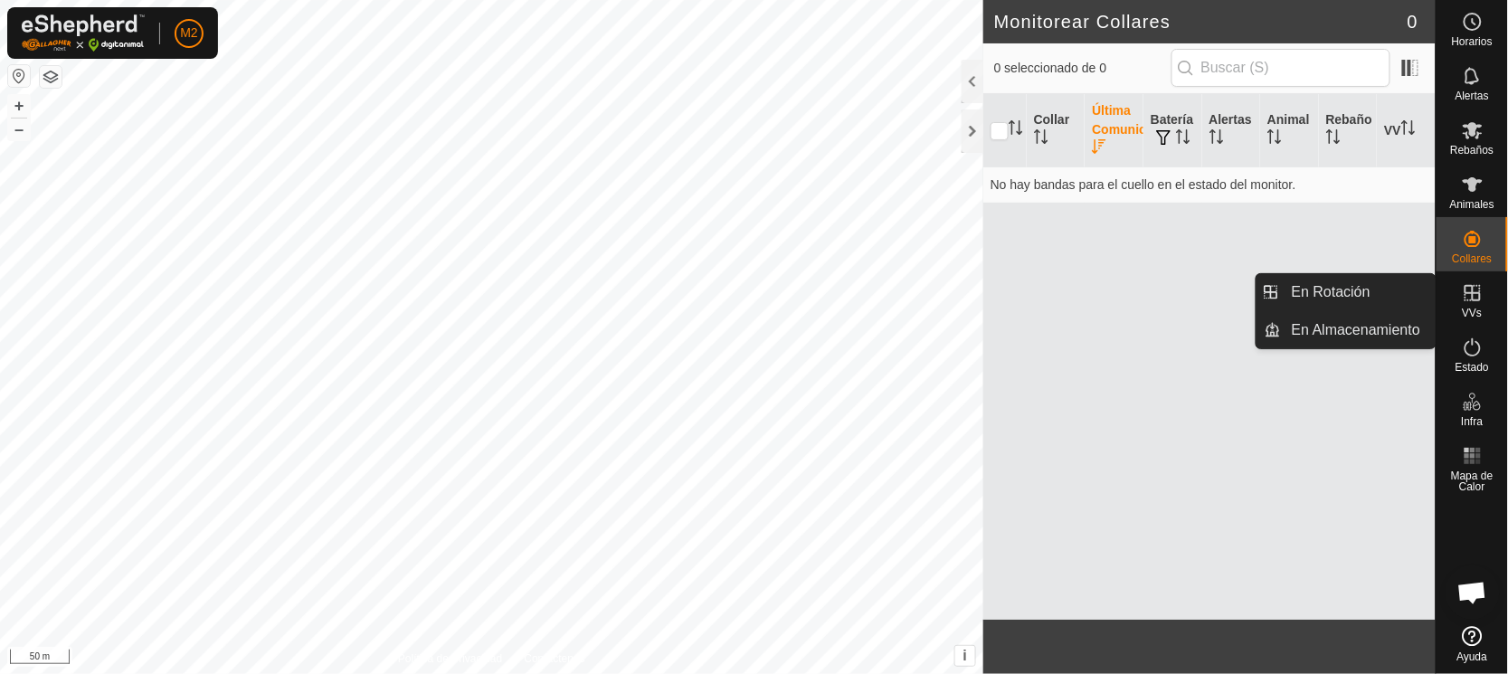
click at [1475, 294] on icon at bounding box center [1473, 293] width 22 height 22
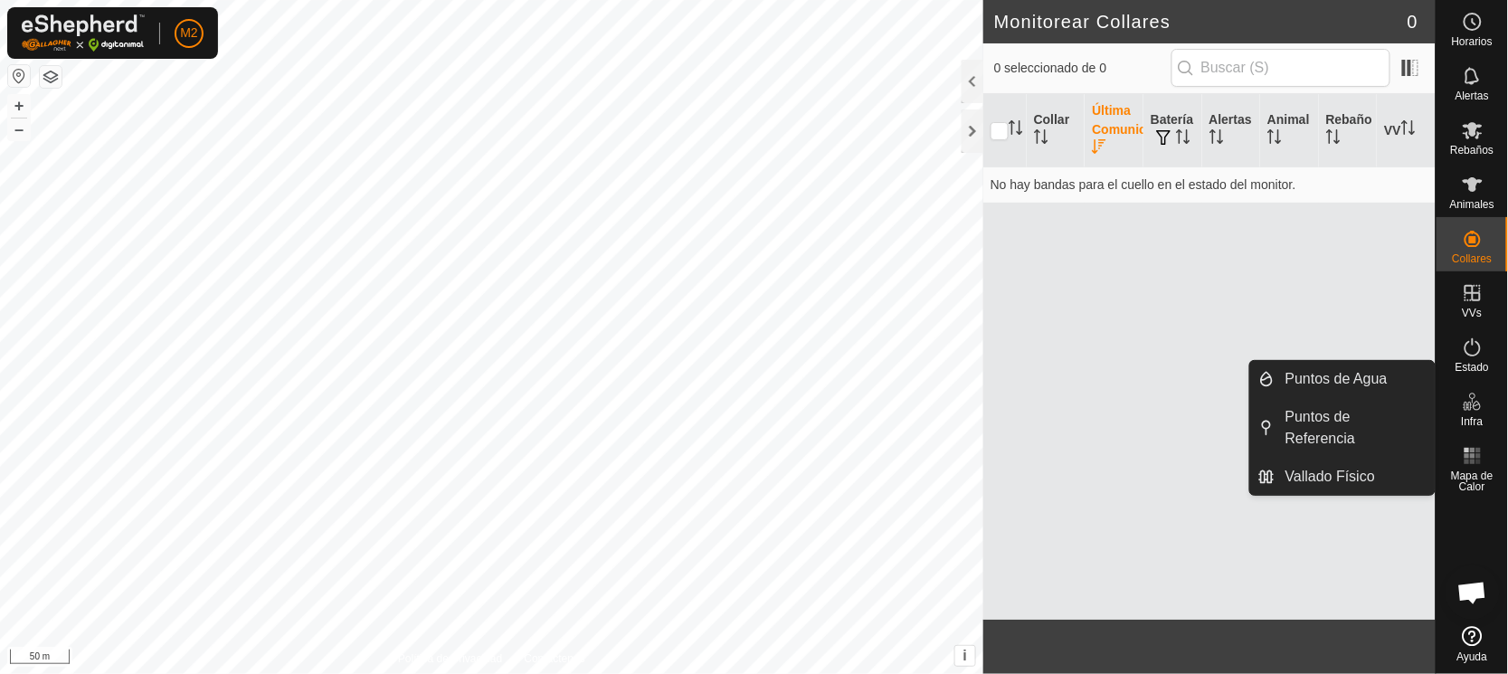
click at [1473, 403] on icon at bounding box center [1473, 402] width 22 height 22
click at [1335, 470] on link "Vallado Físico" at bounding box center [1355, 477] width 160 height 36
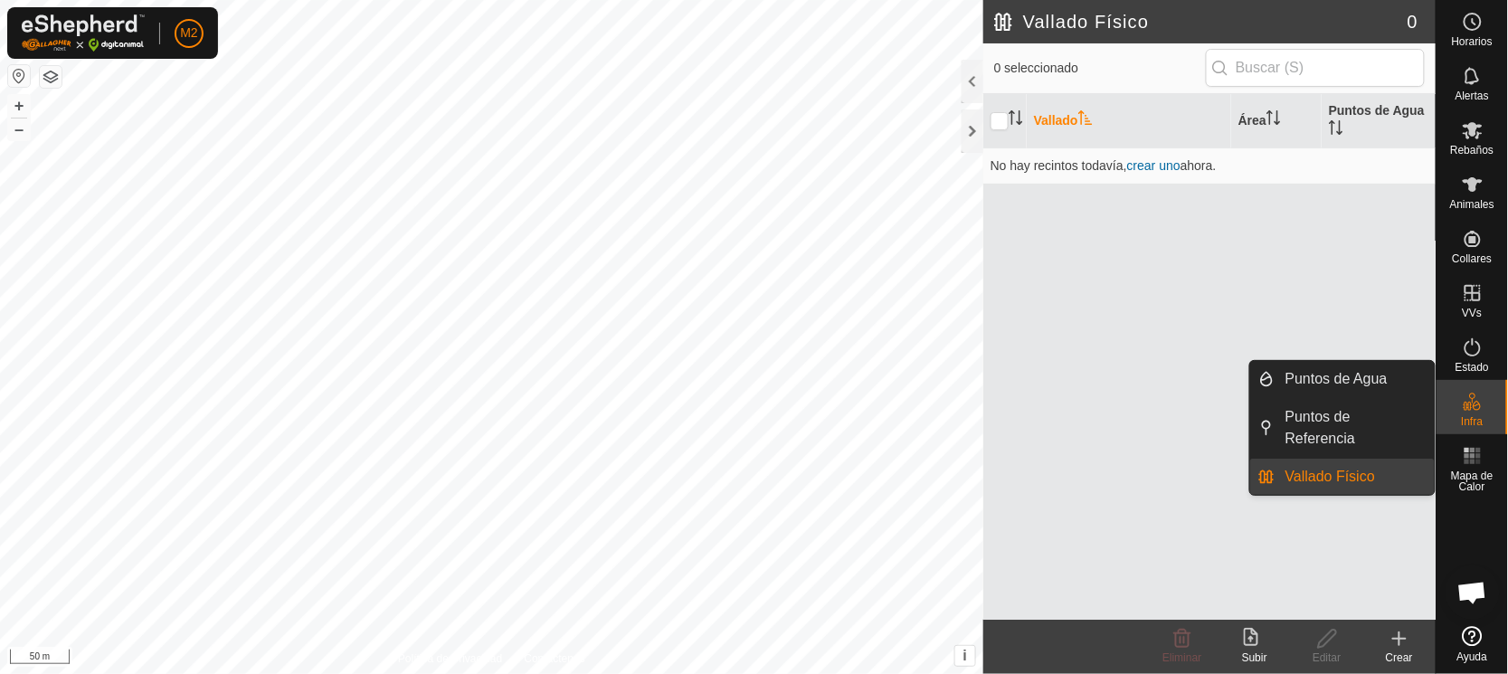
click at [1335, 470] on link "Vallado Físico" at bounding box center [1355, 477] width 160 height 36
click at [1323, 412] on link "Puntos de Referencia" at bounding box center [1355, 428] width 160 height 58
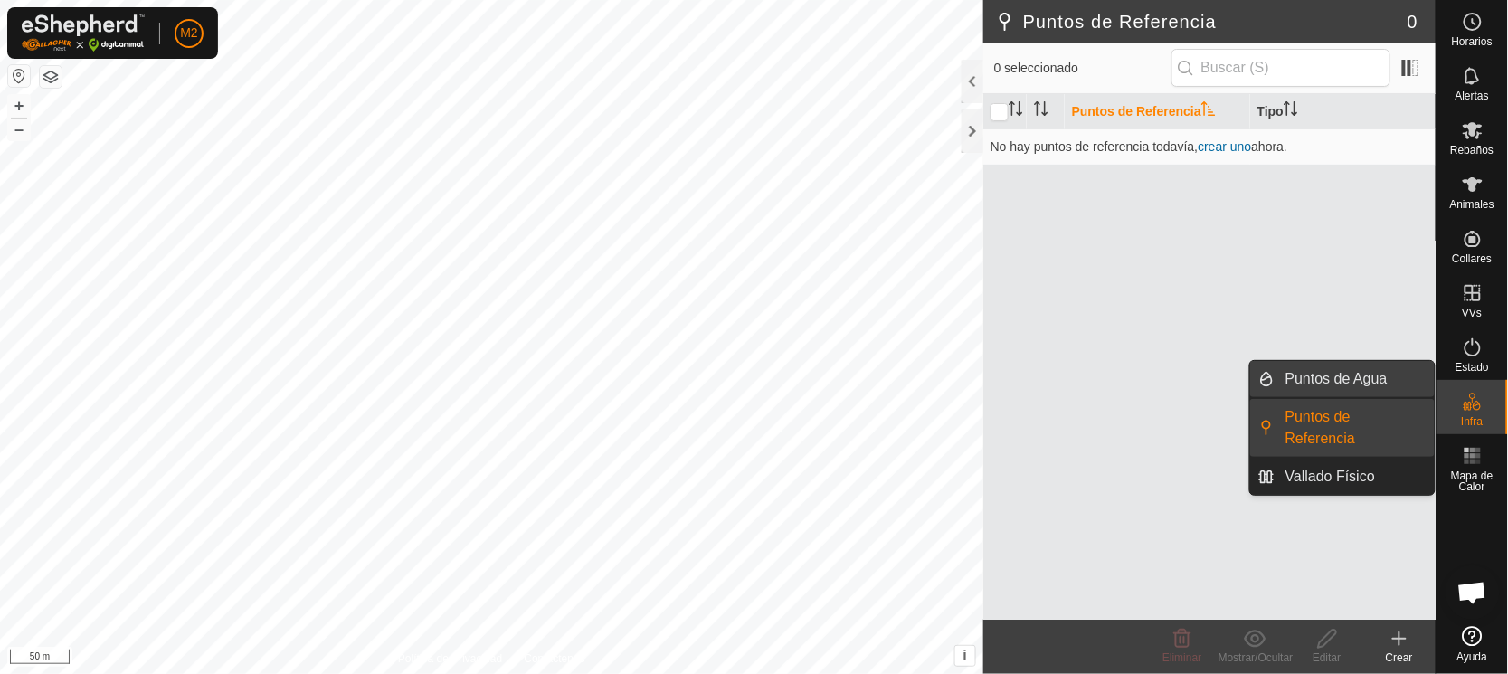
click at [1314, 378] on link "Puntos de Agua" at bounding box center [1355, 379] width 160 height 36
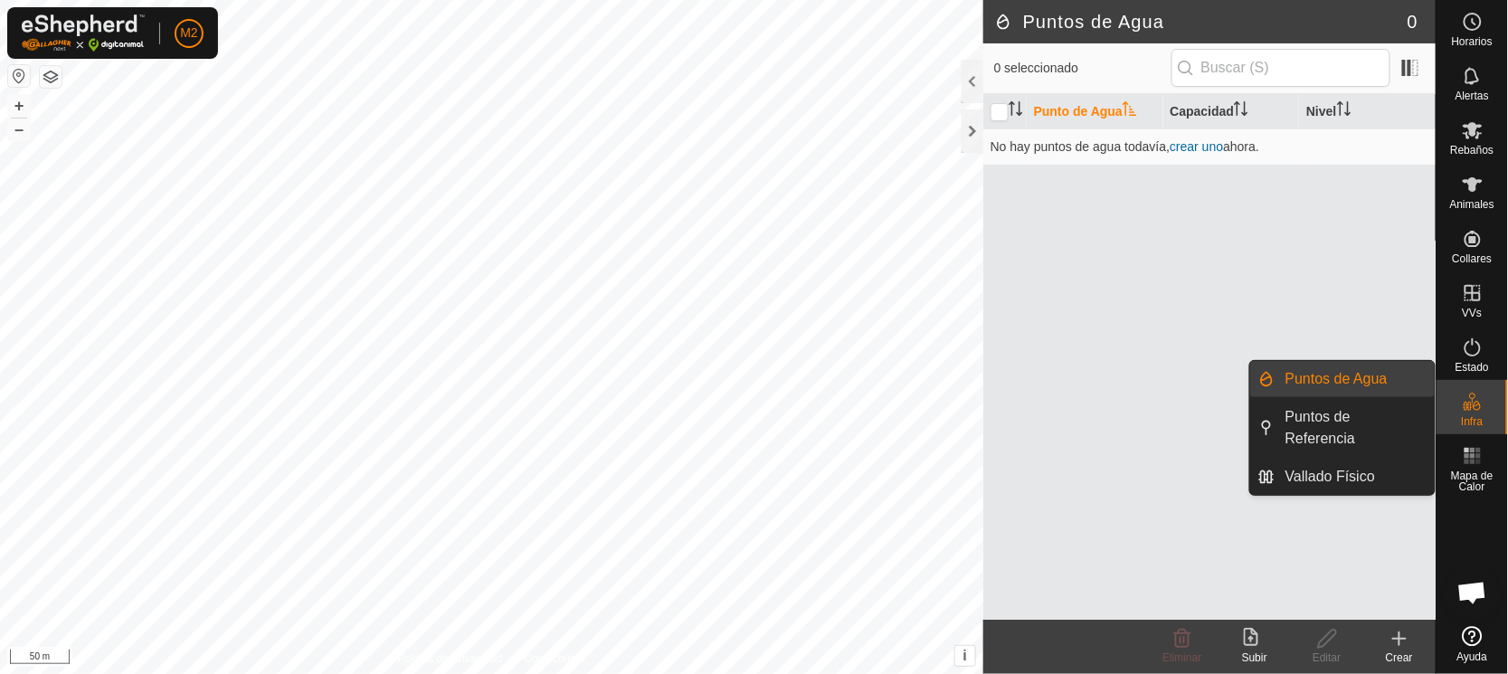
click at [1314, 378] on link "Puntos de Agua" at bounding box center [1355, 379] width 160 height 36
click at [1307, 421] on link "Puntos de Referencia" at bounding box center [1355, 428] width 160 height 58
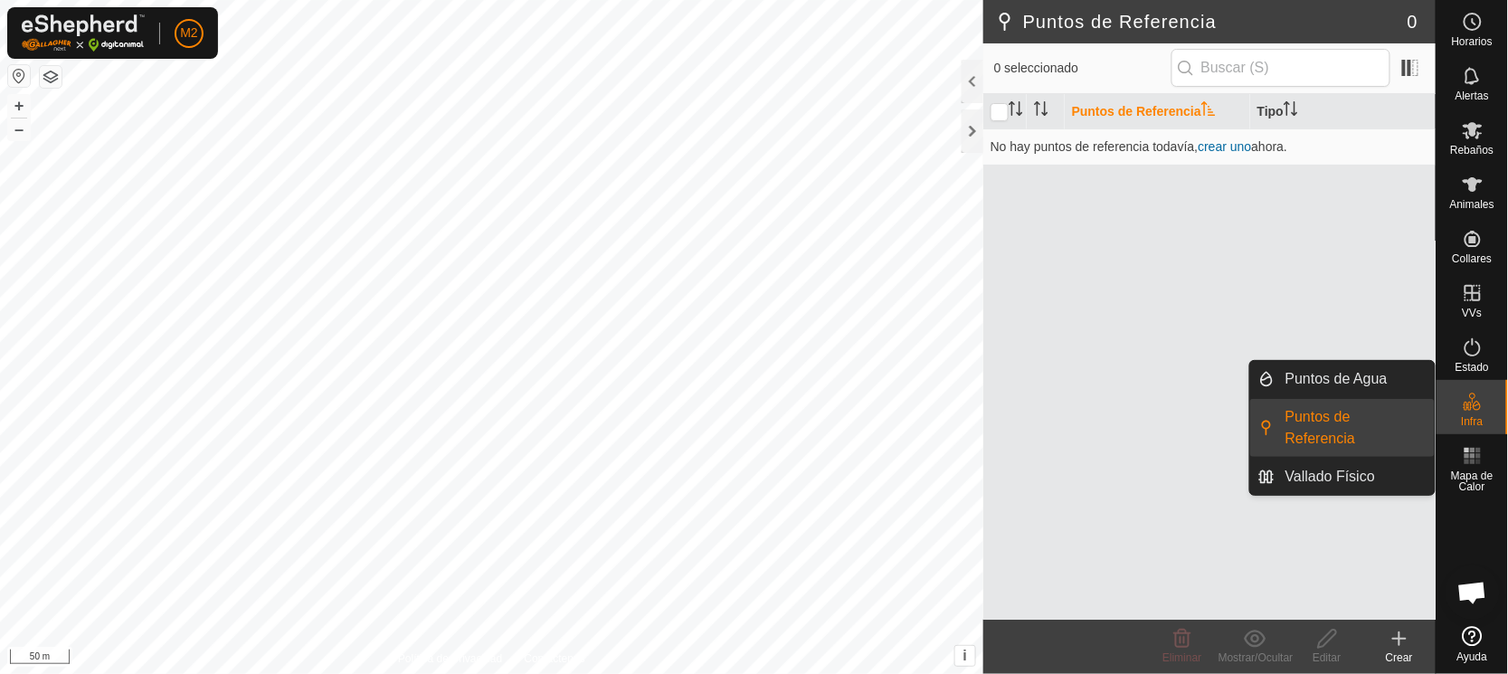
click at [1307, 421] on link "Puntos de Referencia" at bounding box center [1355, 428] width 160 height 58
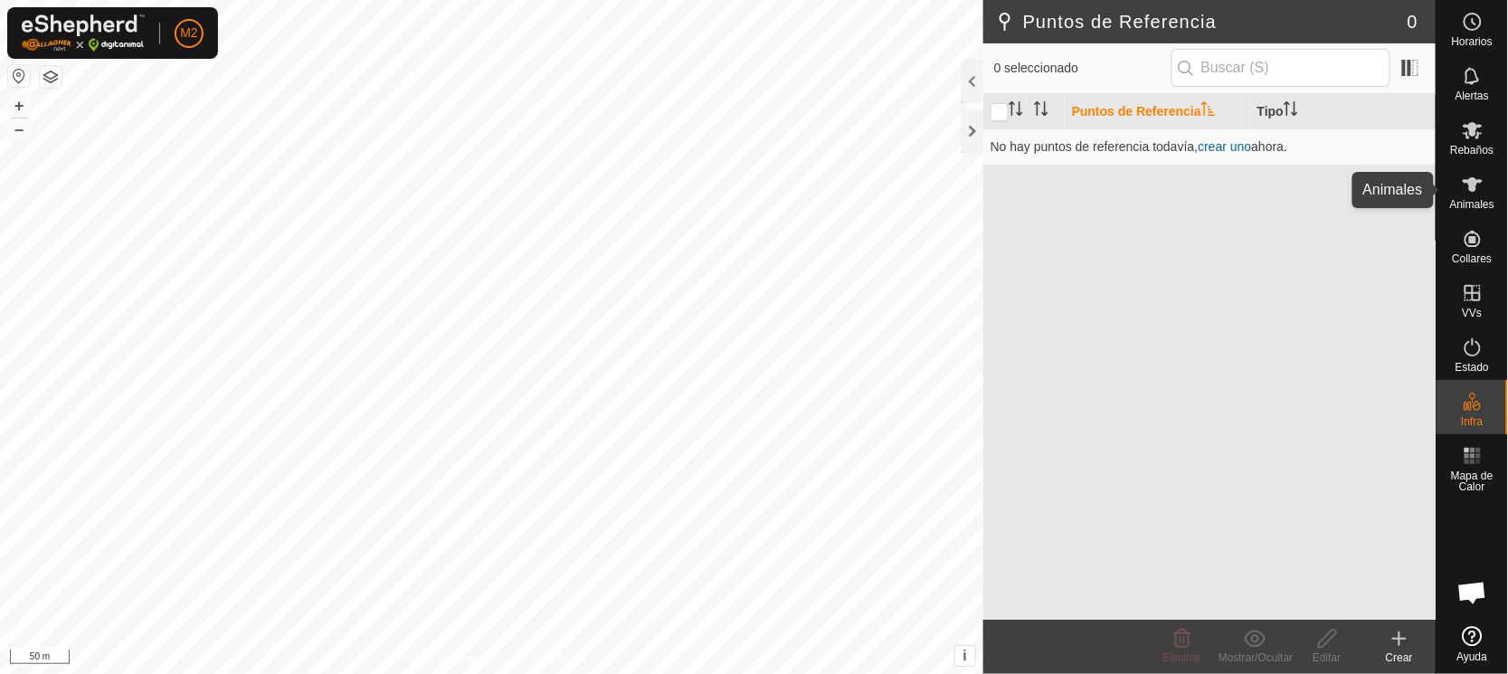
click at [1458, 200] on span "Animales" at bounding box center [1472, 204] width 44 height 11
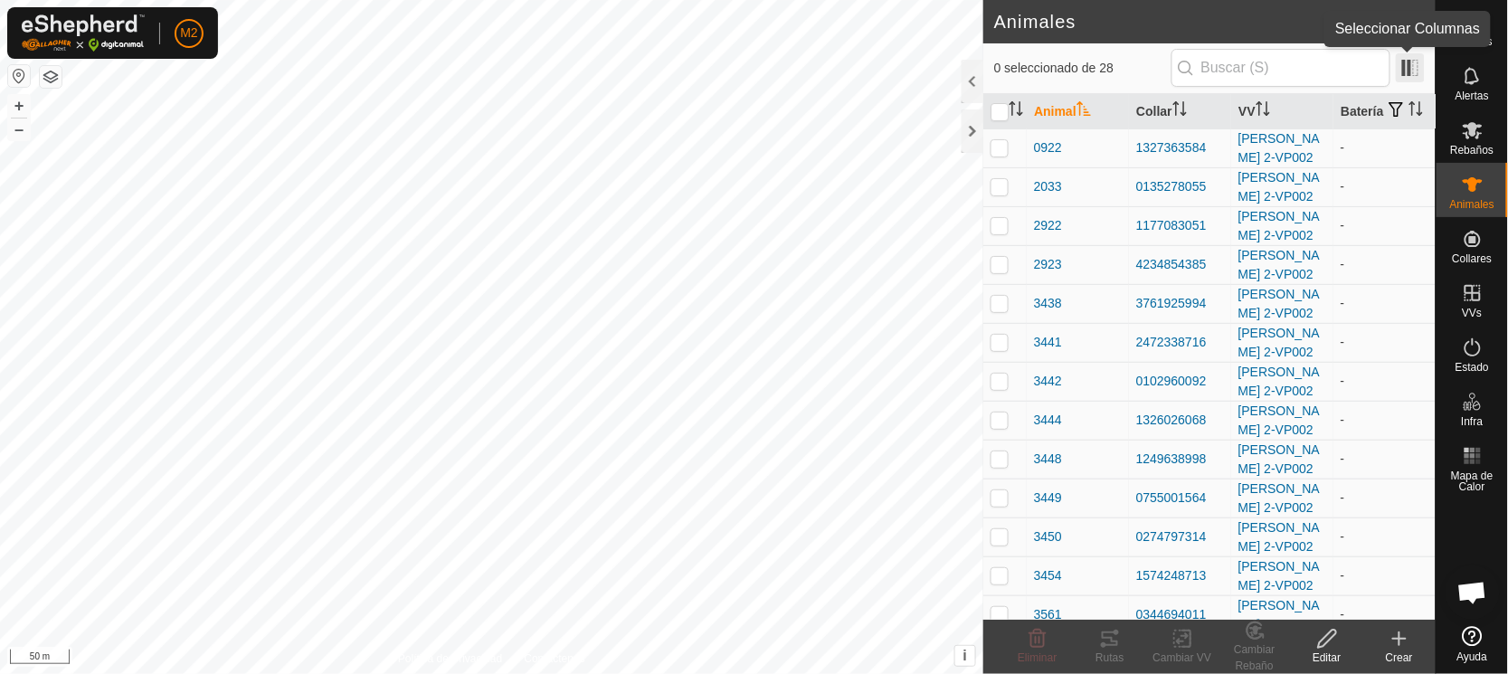
click at [1411, 68] on span at bounding box center [1410, 67] width 29 height 29
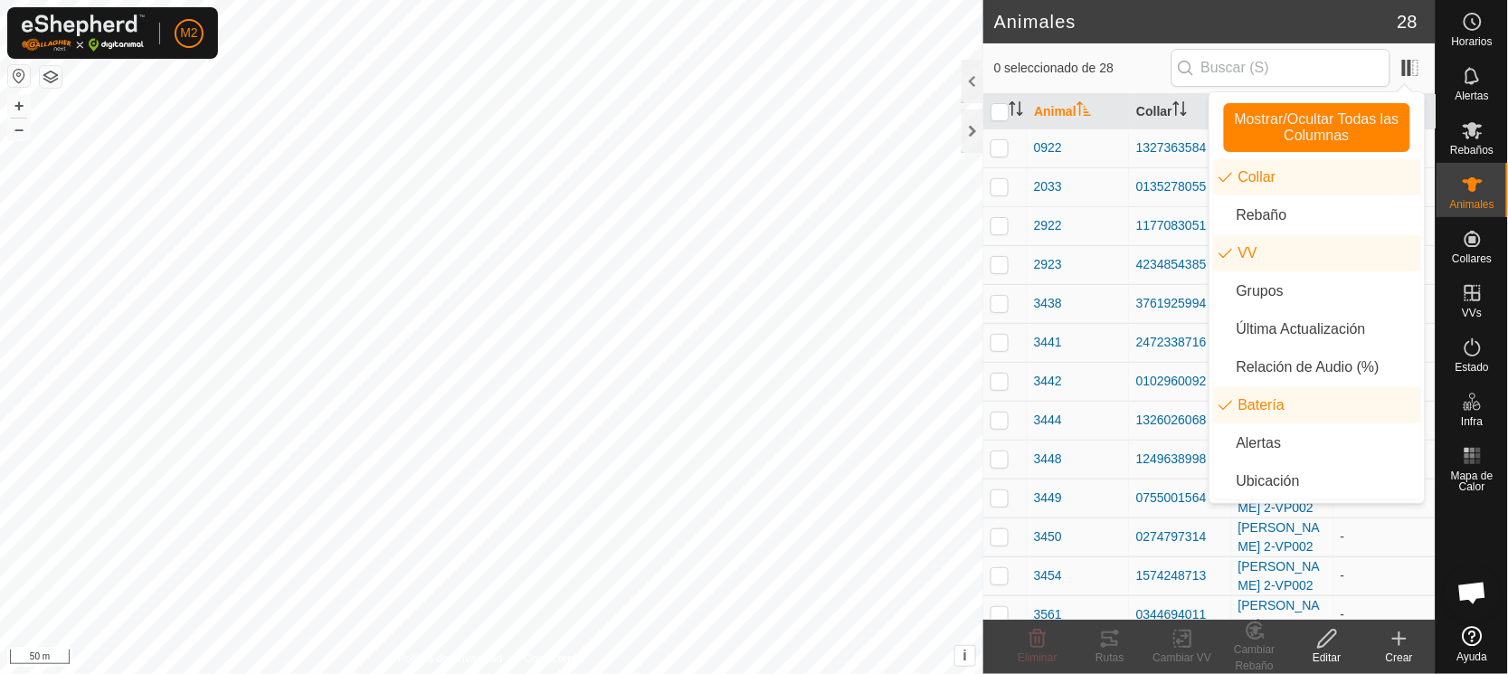
click at [997, 155] on p-checkbox at bounding box center [1000, 147] width 18 height 14
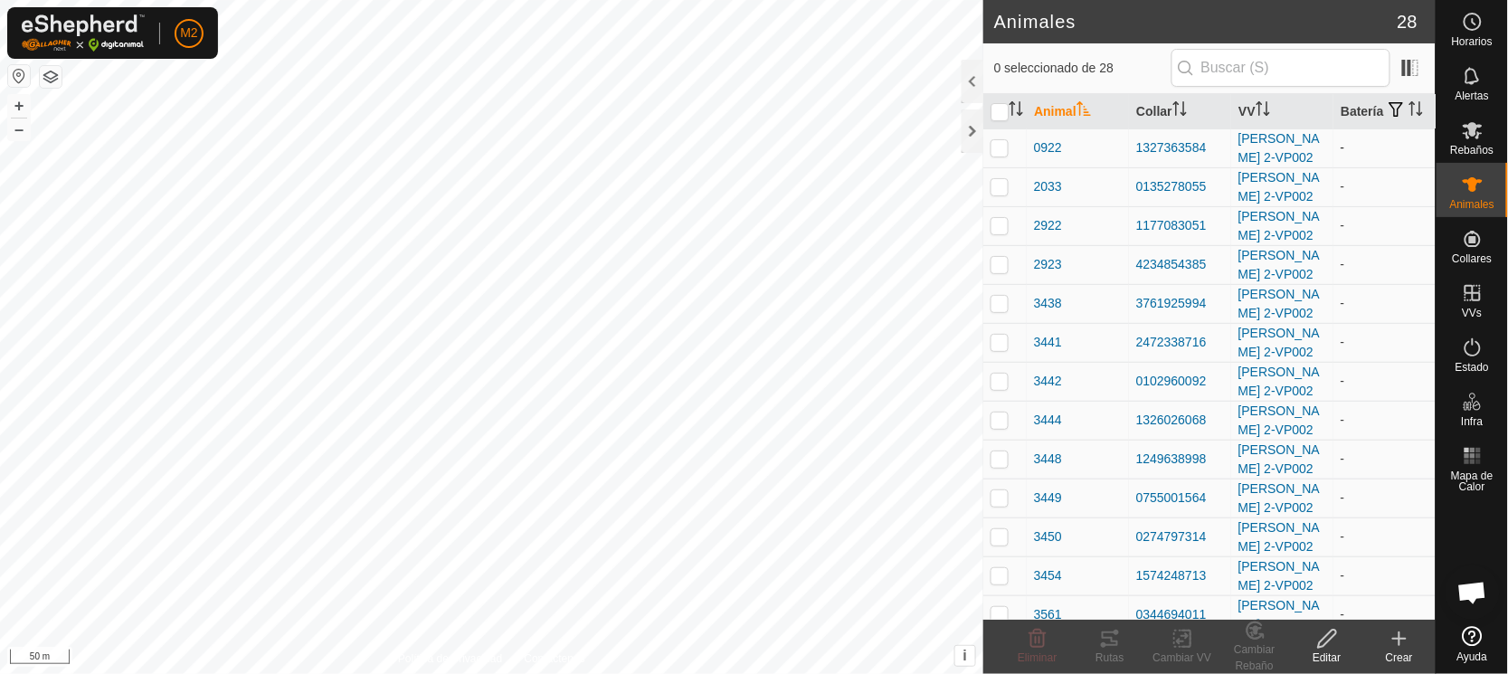
checkbox input "true"
click at [1104, 640] on icon at bounding box center [1110, 639] width 22 height 22
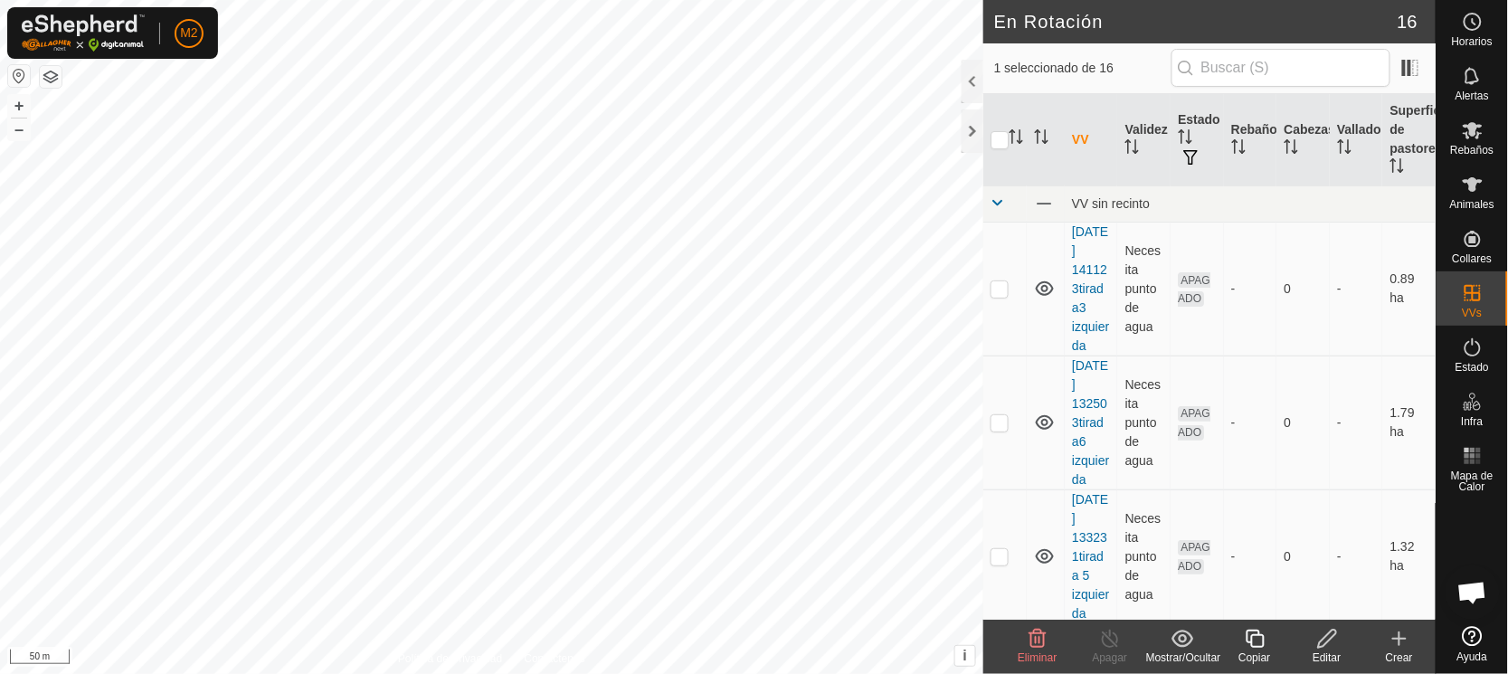
checkbox input "false"
checkbox input "true"
checkbox input "false"
click at [1475, 137] on icon at bounding box center [1473, 130] width 22 height 22
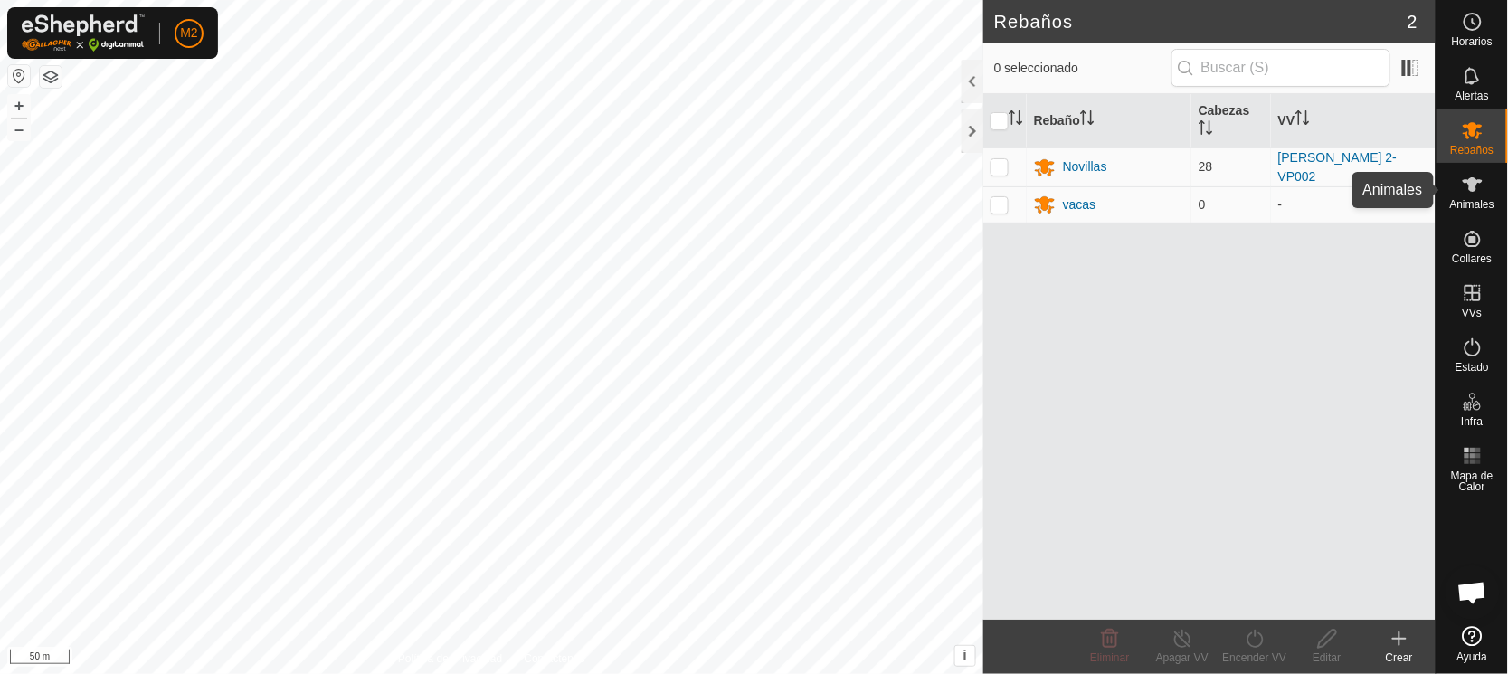
click at [1475, 195] on es-animals-svg-icon at bounding box center [1472, 184] width 33 height 29
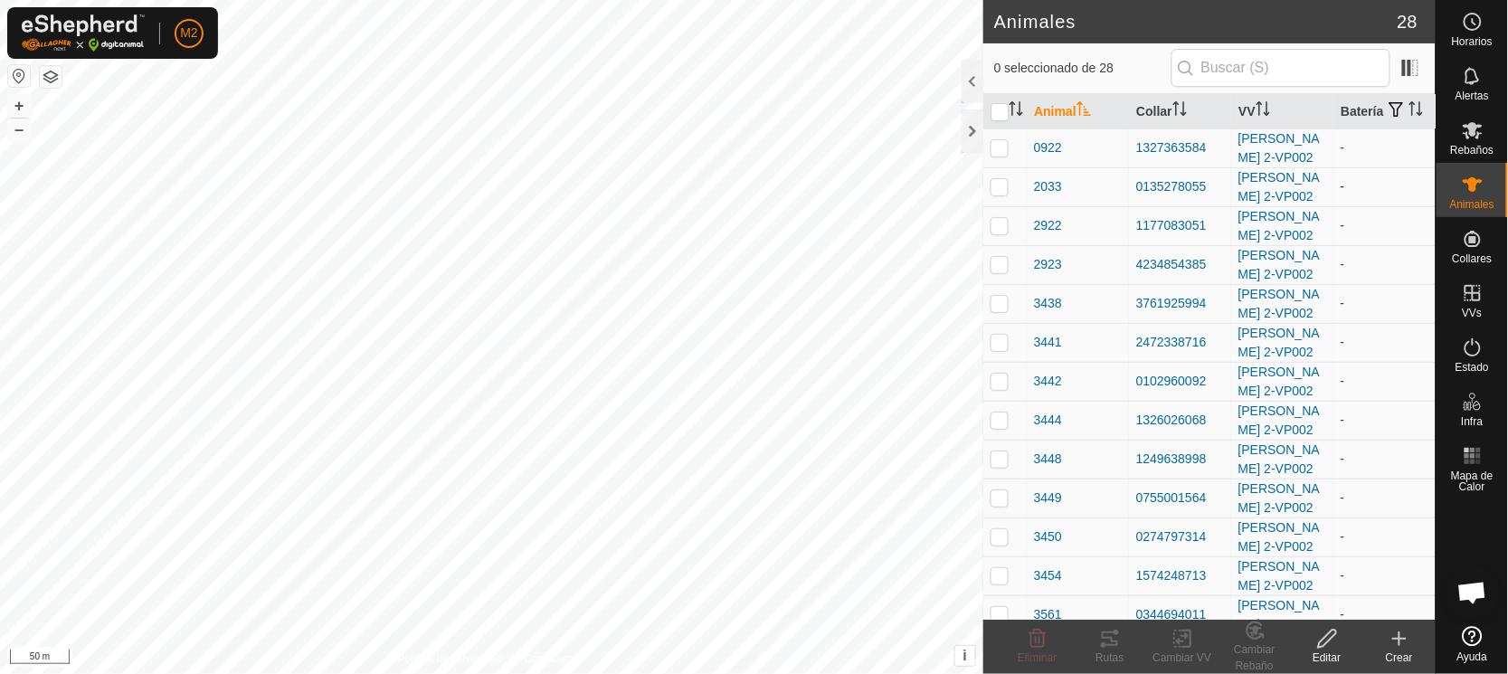
click at [999, 194] on p-checkbox at bounding box center [1000, 186] width 18 height 14
checkbox input "true"
click at [1109, 640] on icon at bounding box center [1110, 639] width 22 height 22
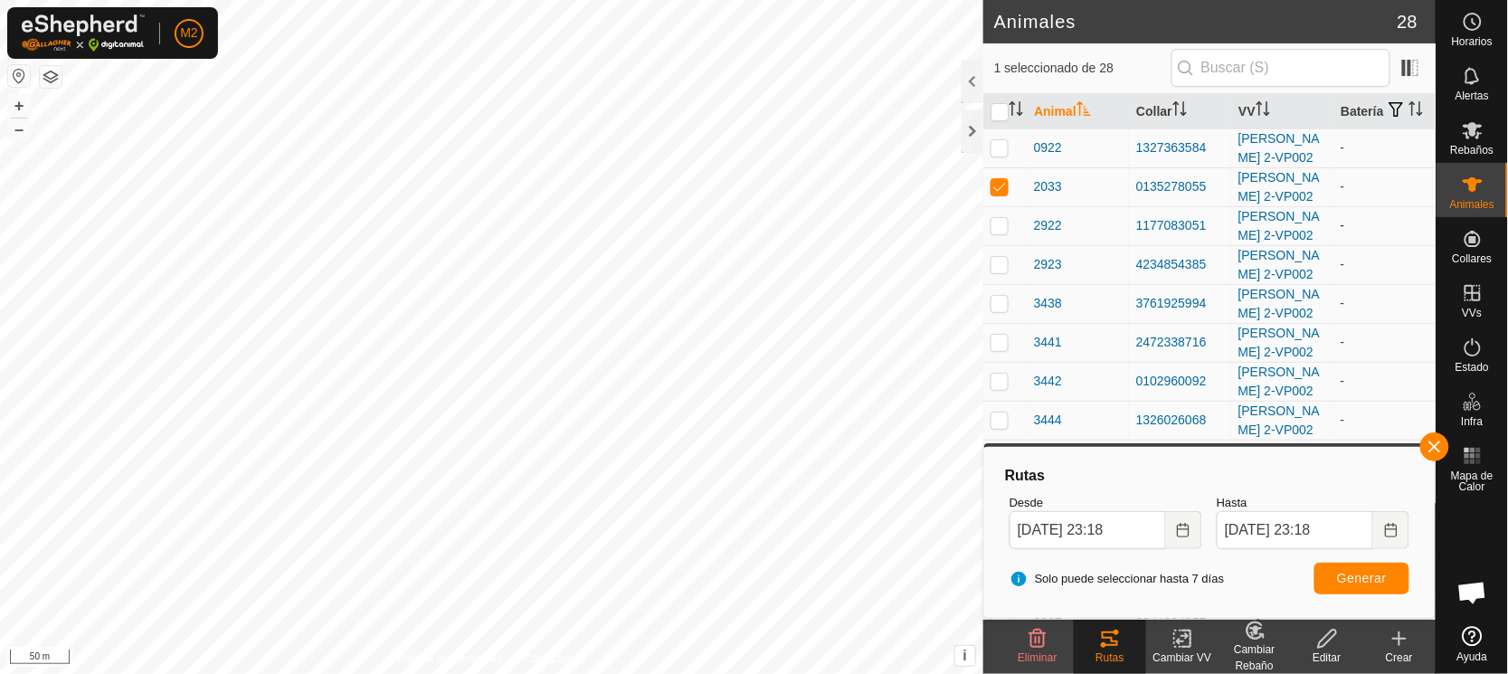
click at [996, 232] on p-checkbox at bounding box center [1000, 225] width 18 height 14
checkbox input "true"
click at [998, 194] on p-checkbox at bounding box center [1000, 186] width 18 height 14
checkbox input "false"
click at [1115, 633] on icon at bounding box center [1110, 638] width 16 height 14
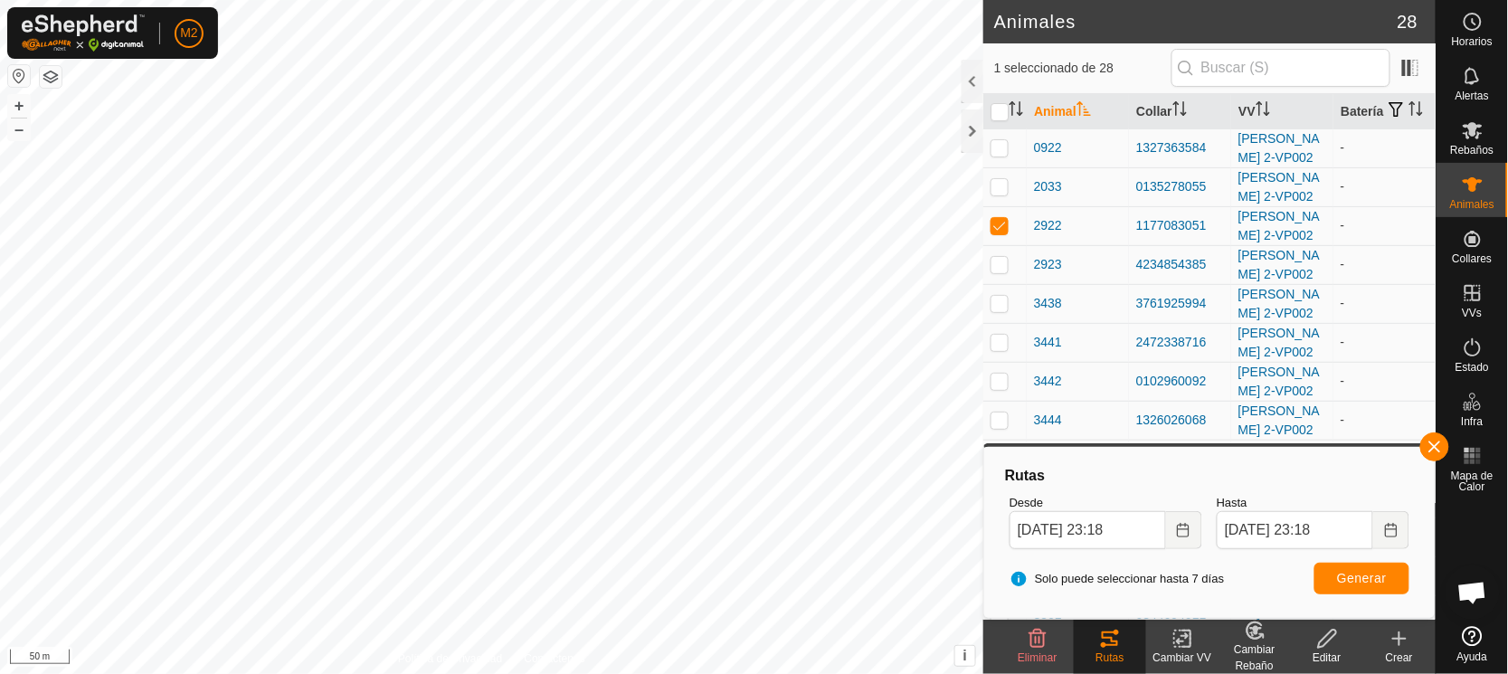
click at [1115, 633] on icon at bounding box center [1110, 638] width 16 height 14
click at [997, 232] on p-checkbox at bounding box center [1000, 225] width 18 height 14
checkbox input "false"
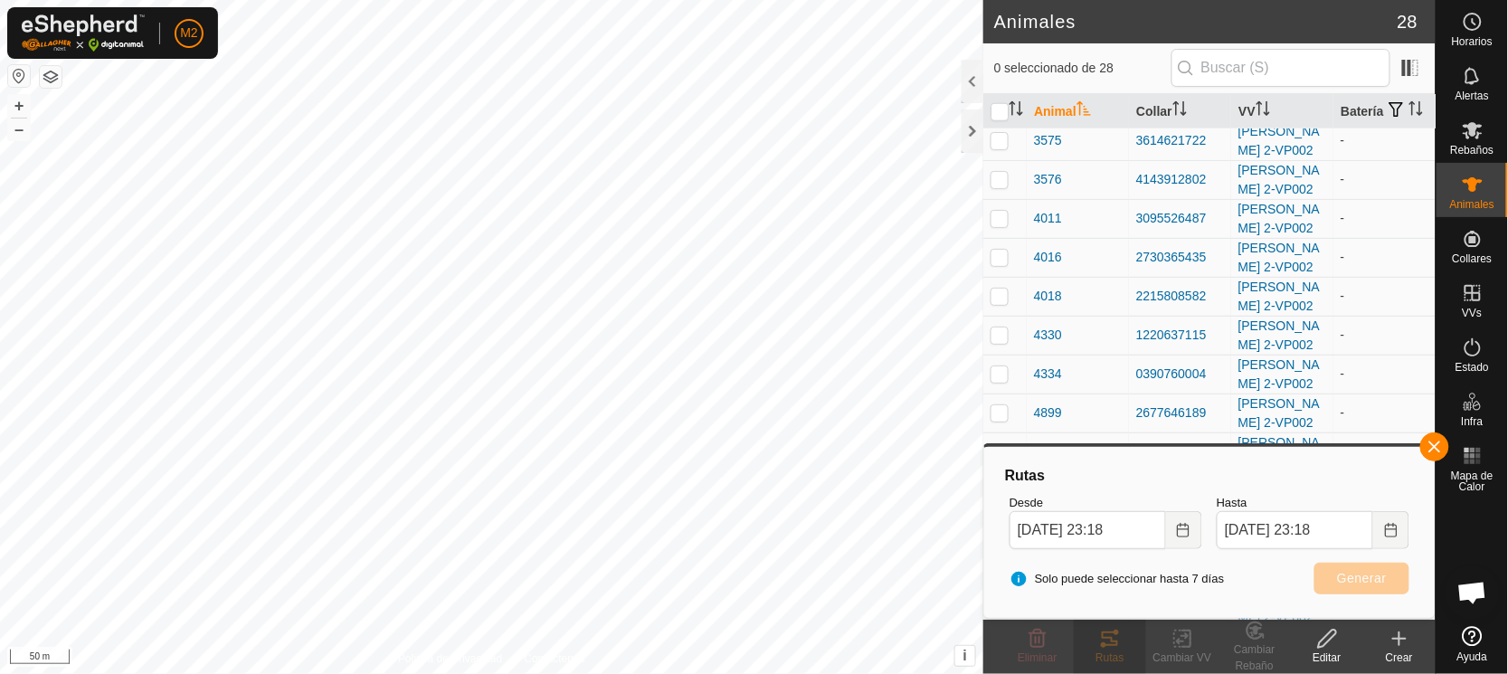
scroll to position [619, 0]
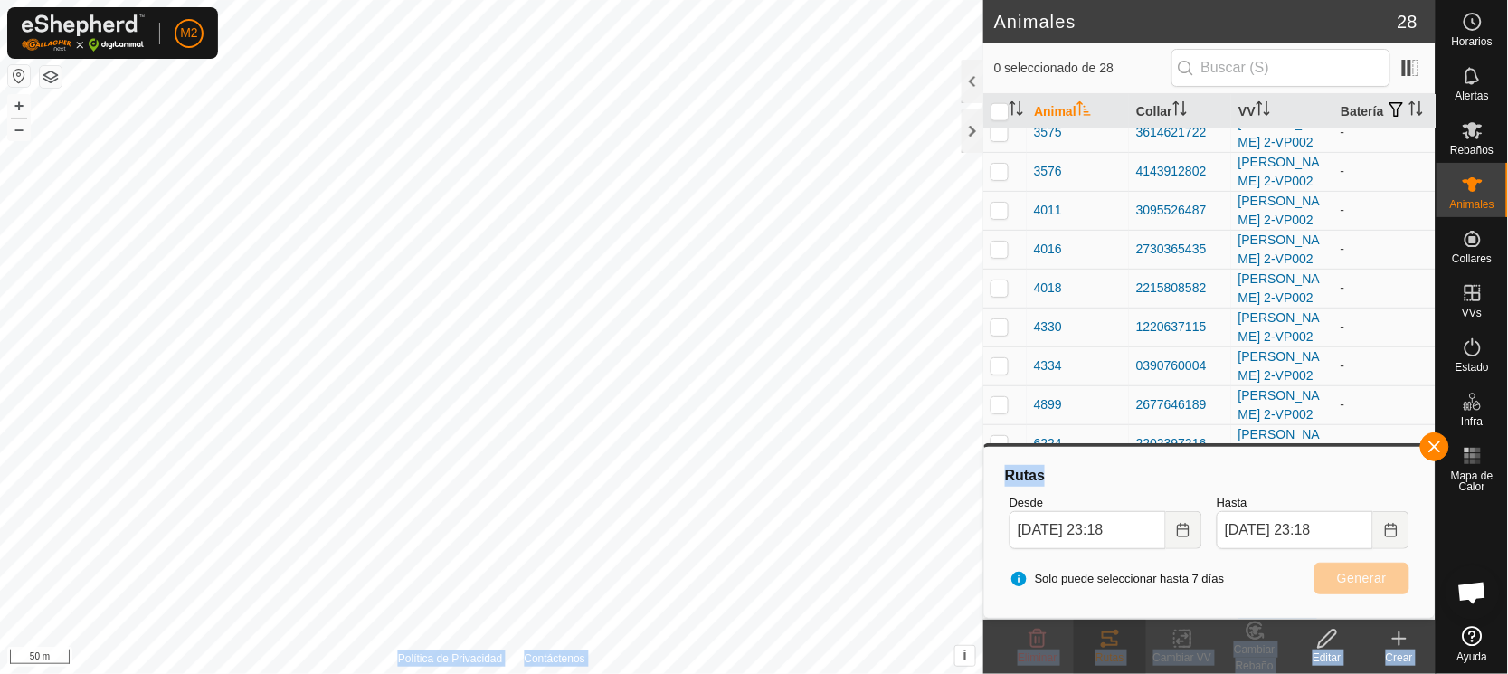
drag, startPoint x: 1390, startPoint y: 441, endPoint x: 1395, endPoint y: 478, distance: 36.6
click at [1395, 478] on body "M2 Horarios Alertas Rebaños Animales Collares VVs Estado Infra Mapa de Calor Ay…" at bounding box center [754, 337] width 1508 height 674
click at [1432, 445] on button "button" at bounding box center [1434, 446] width 29 height 29
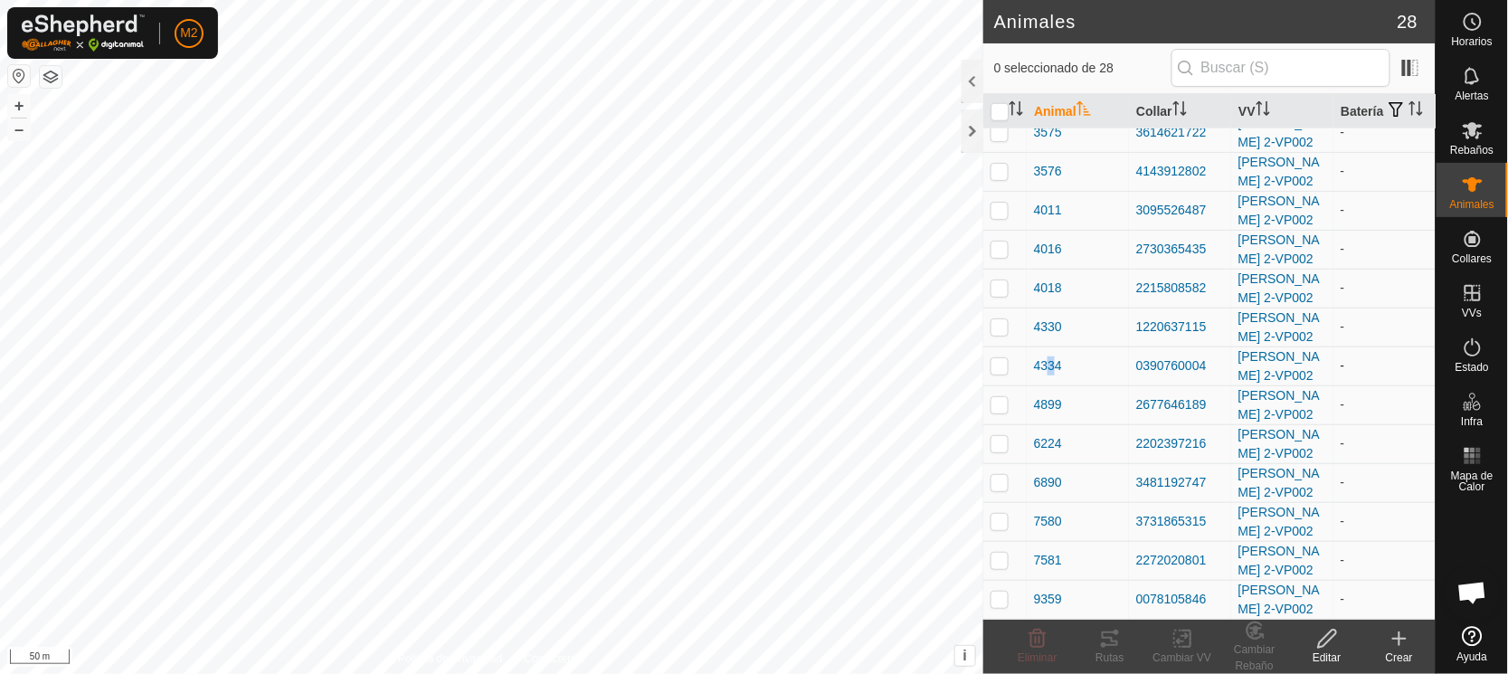
click at [1052, 384] on td "4334" at bounding box center [1078, 365] width 102 height 39
click at [1005, 444] on p-checkbox at bounding box center [1000, 443] width 18 height 14
click at [1106, 640] on icon at bounding box center [1110, 639] width 22 height 22
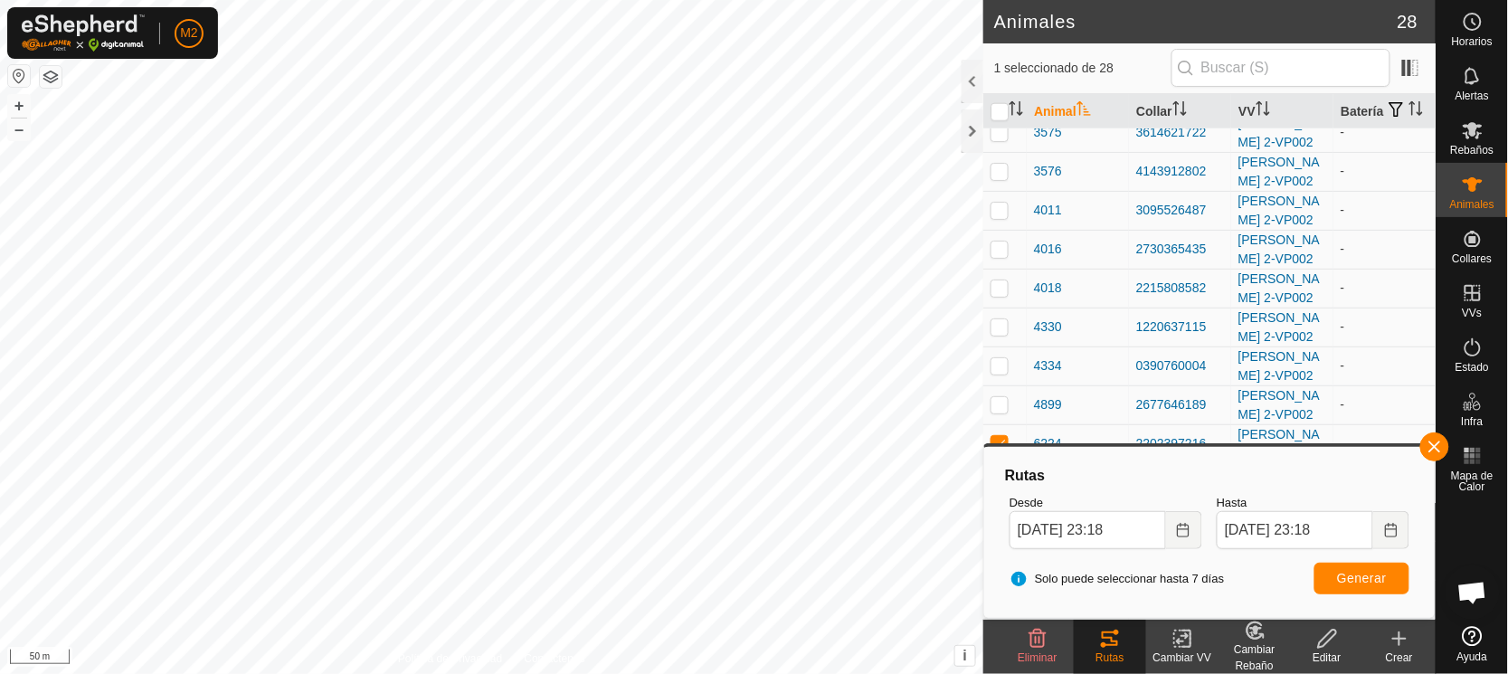
click at [998, 437] on p-checkbox at bounding box center [1000, 443] width 18 height 14
checkbox input "false"
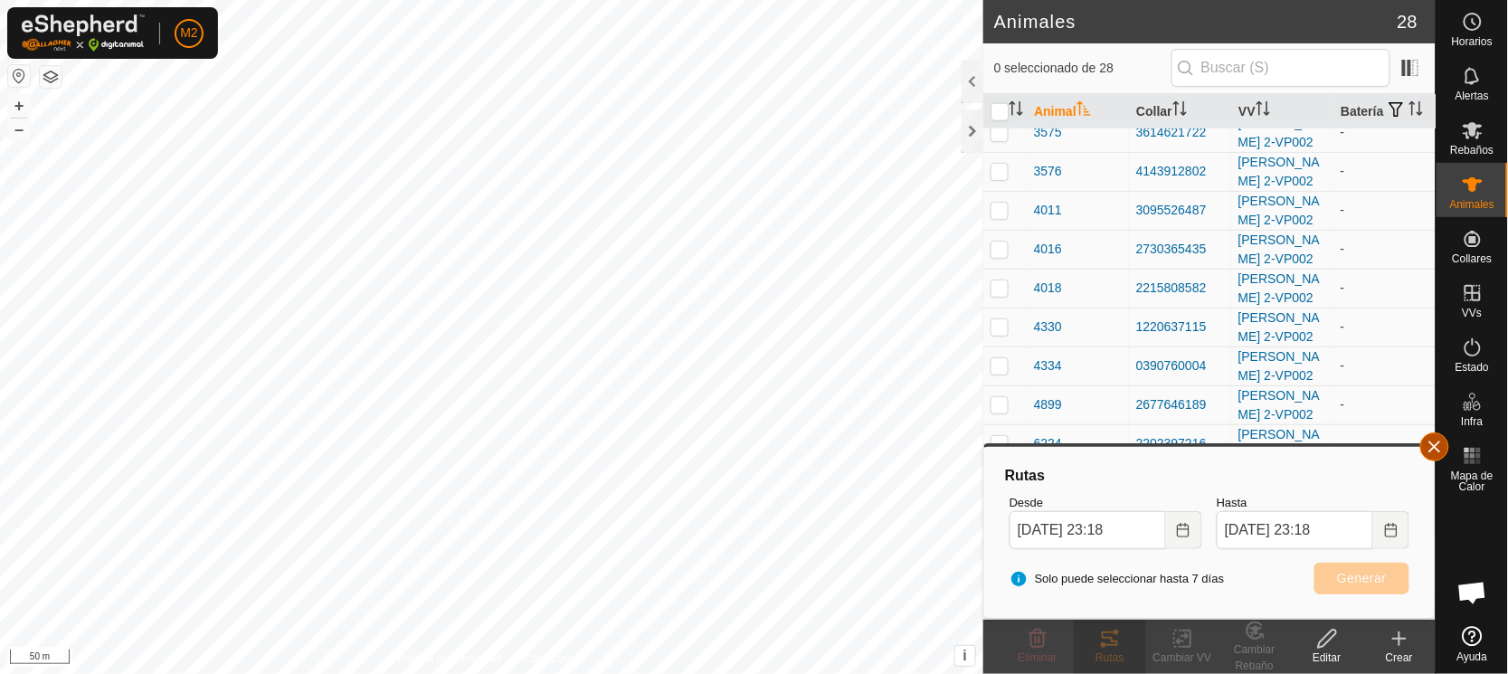
click at [1431, 441] on button "button" at bounding box center [1434, 446] width 29 height 29
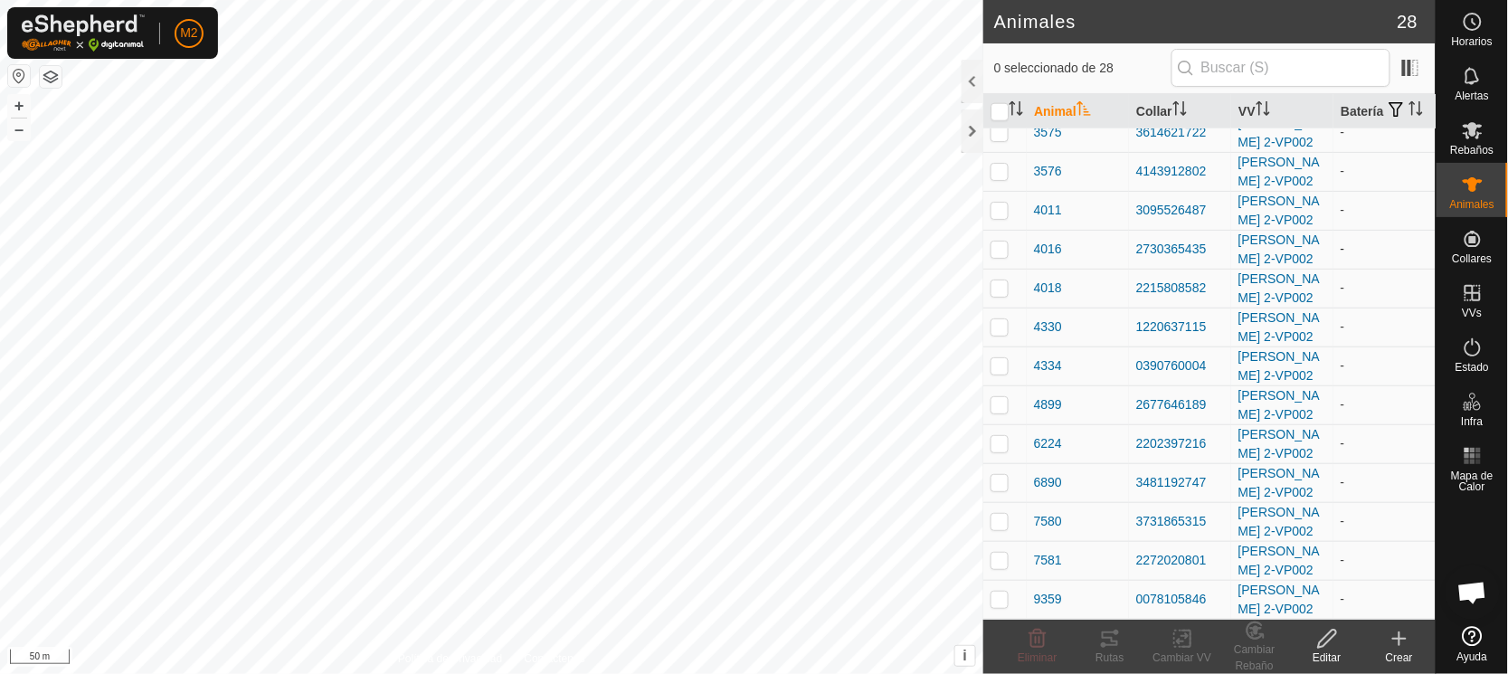
click at [1002, 246] on p-checkbox at bounding box center [1000, 249] width 18 height 14
click at [1109, 640] on icon at bounding box center [1110, 639] width 22 height 22
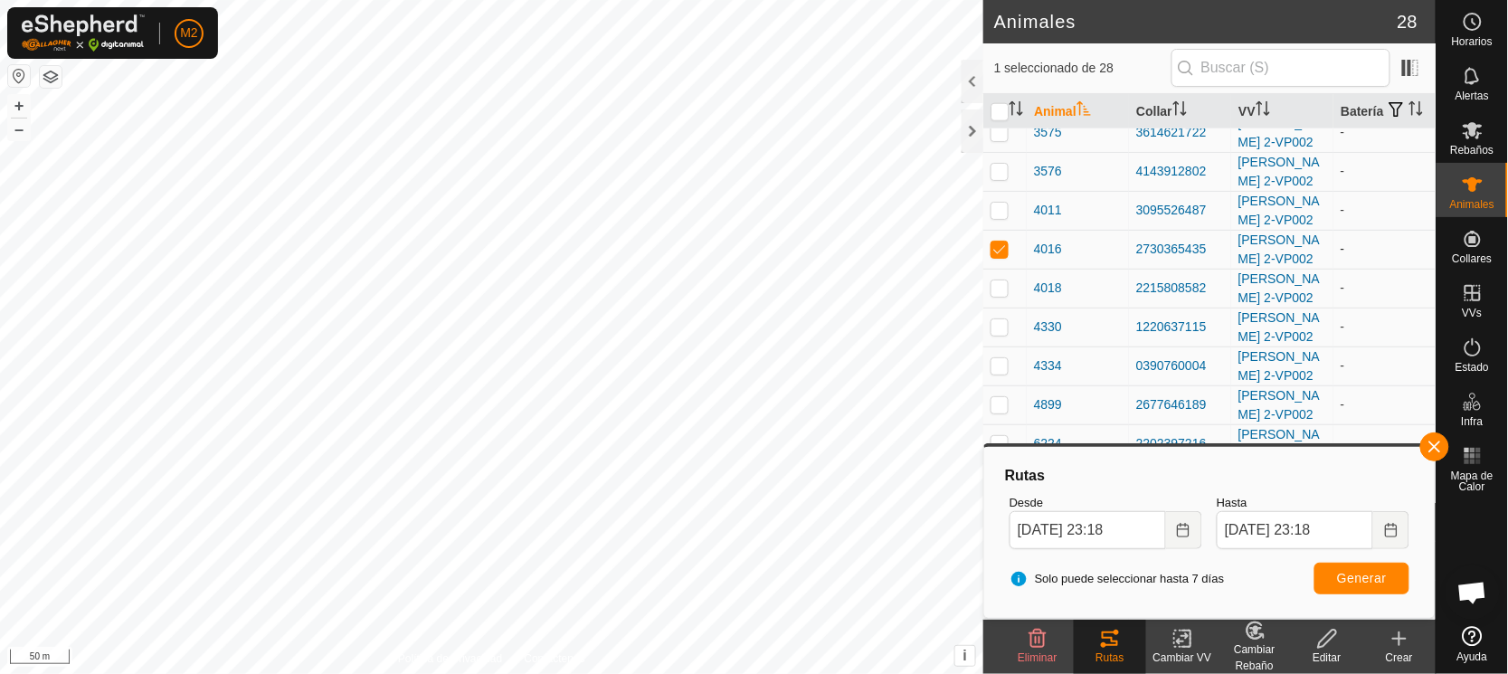
click at [993, 249] on p-checkbox at bounding box center [1000, 249] width 18 height 14
checkbox input "false"
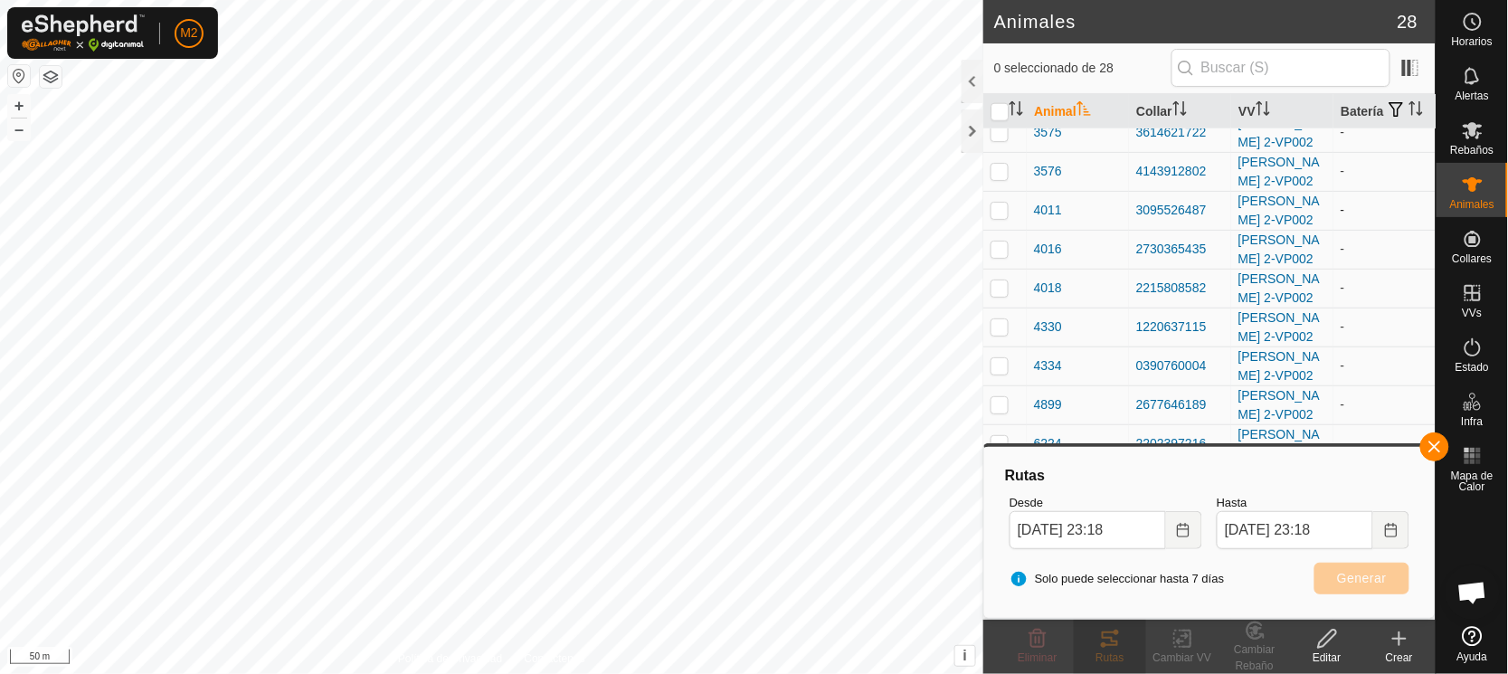
click at [998, 204] on p-checkbox at bounding box center [1000, 210] width 18 height 14
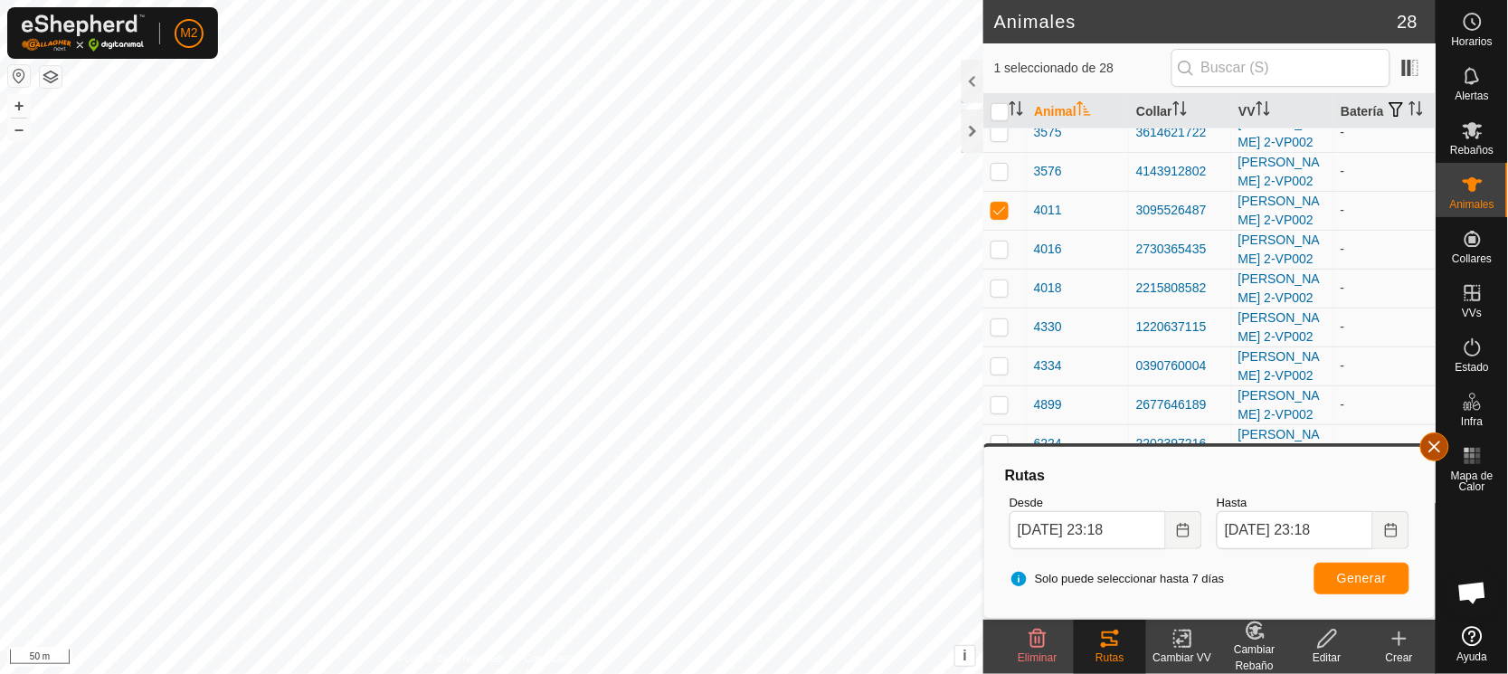
click at [1427, 450] on button "button" at bounding box center [1434, 446] width 29 height 29
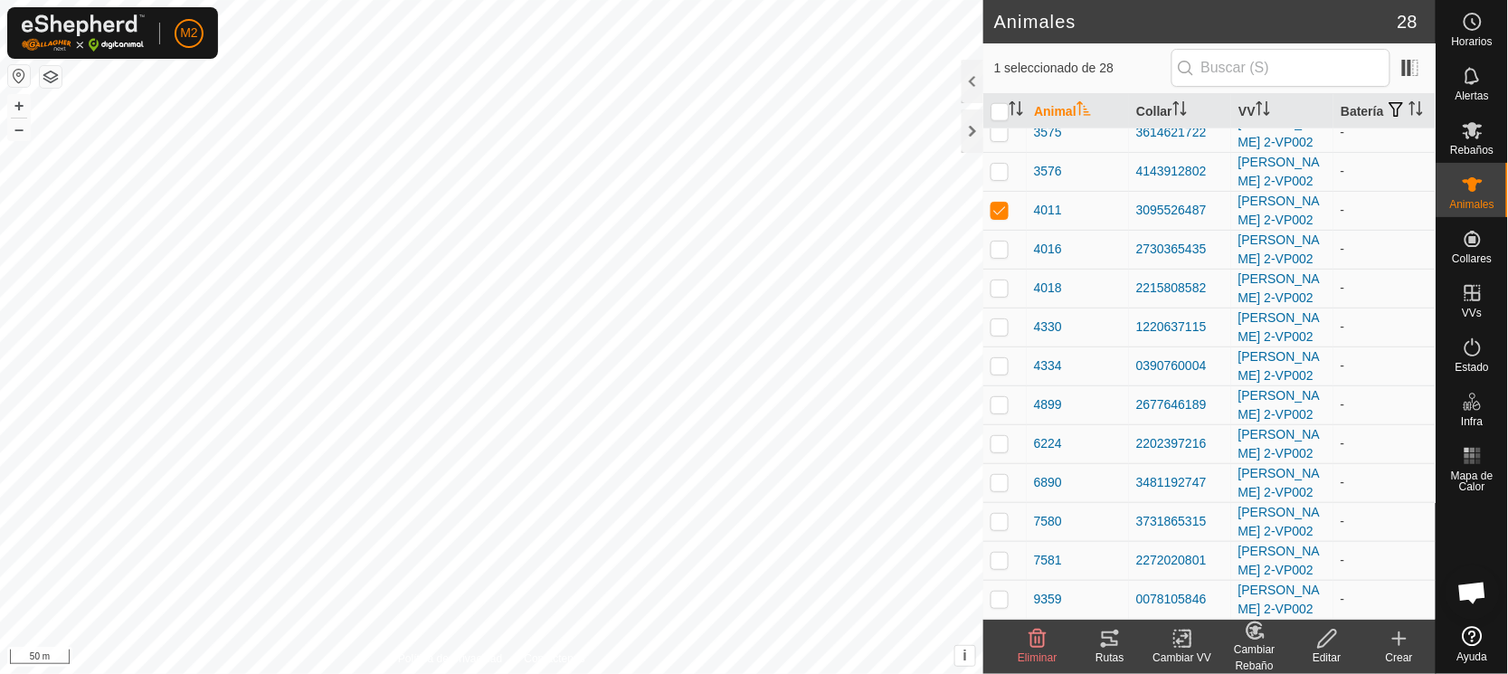
click at [1106, 643] on icon at bounding box center [1110, 639] width 22 height 22
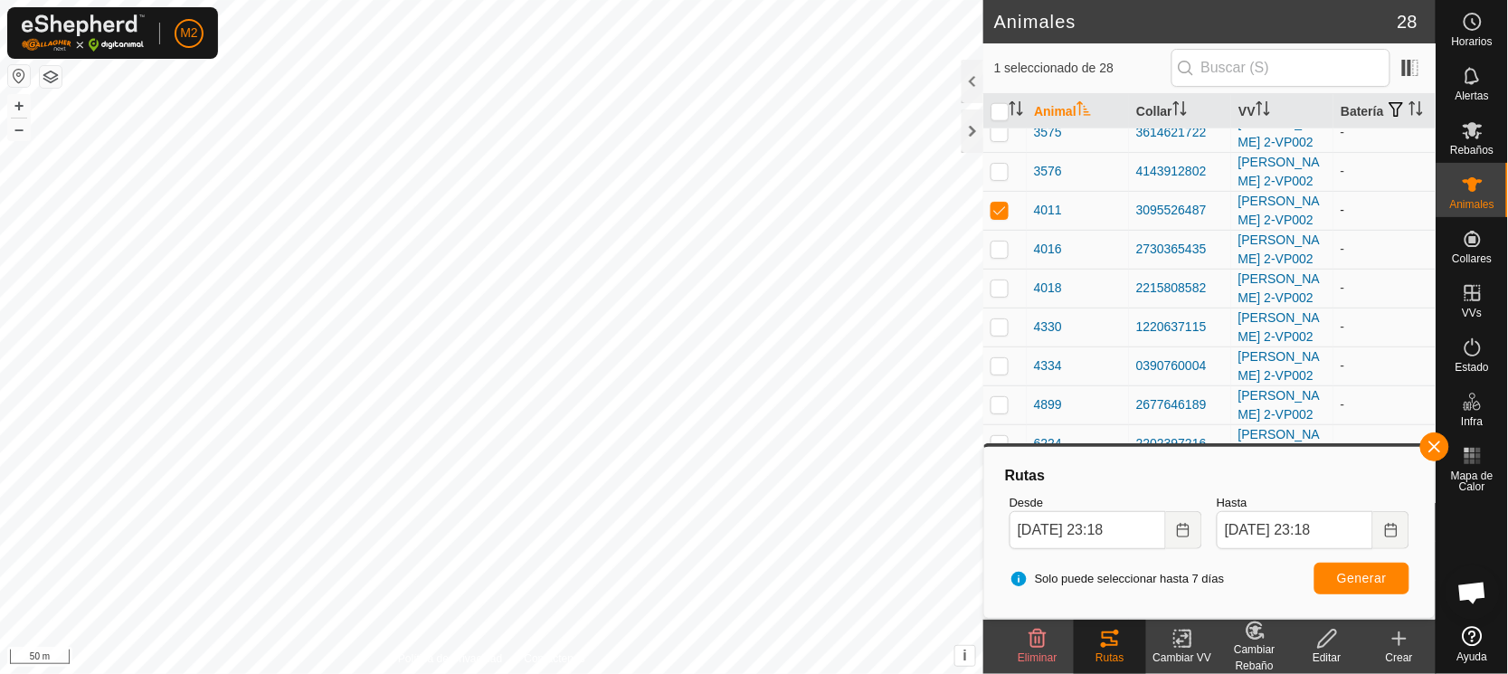
click at [1000, 201] on td at bounding box center [1004, 210] width 43 height 39
checkbox input "false"
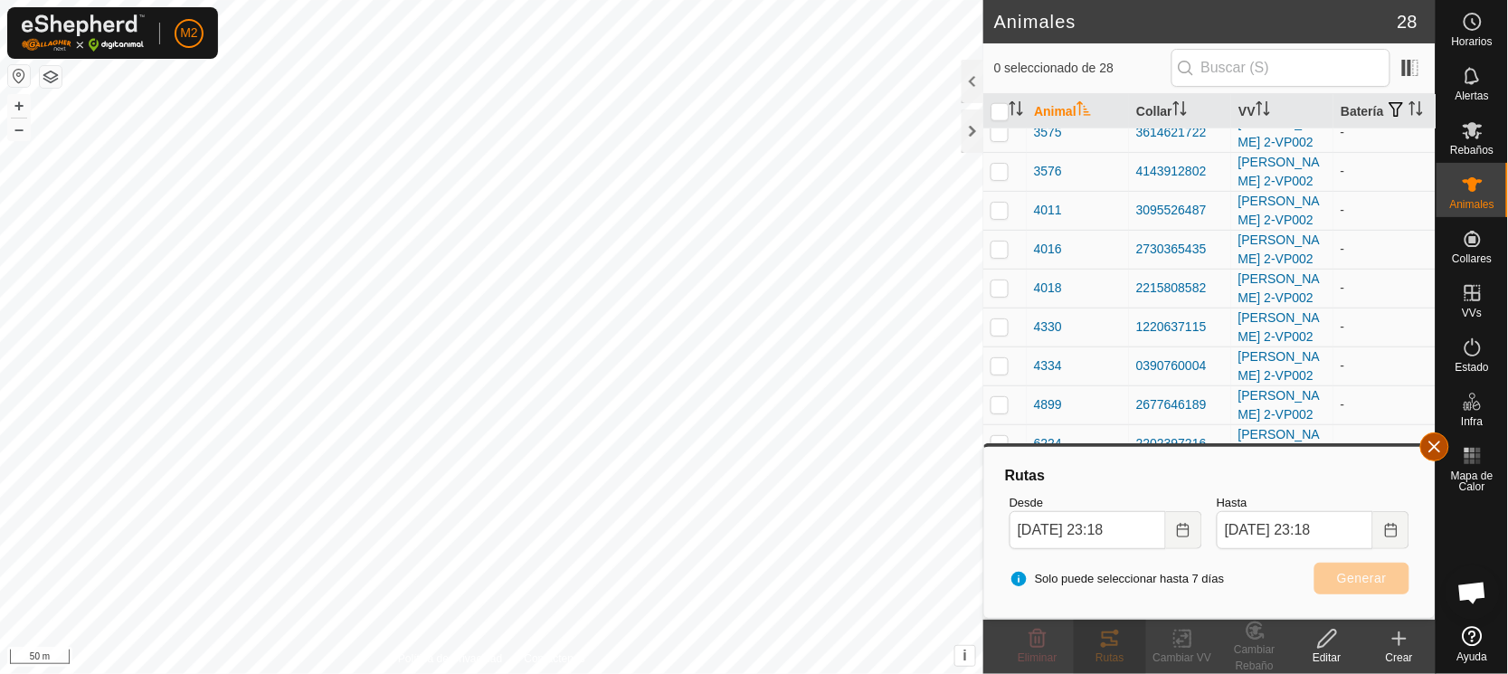
click at [1437, 440] on button "button" at bounding box center [1434, 446] width 29 height 29
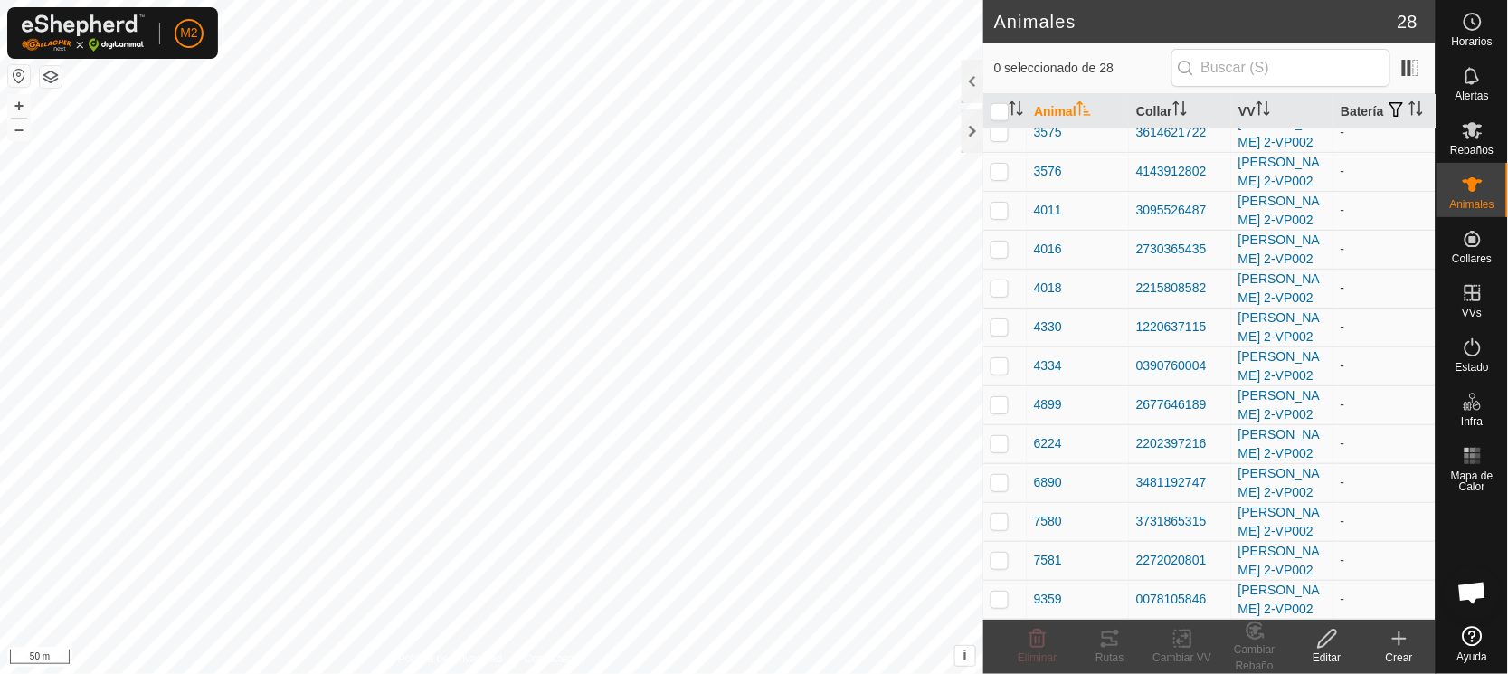
click at [1003, 284] on p-checkbox at bounding box center [1000, 287] width 18 height 14
click at [1115, 634] on icon at bounding box center [1110, 639] width 22 height 22
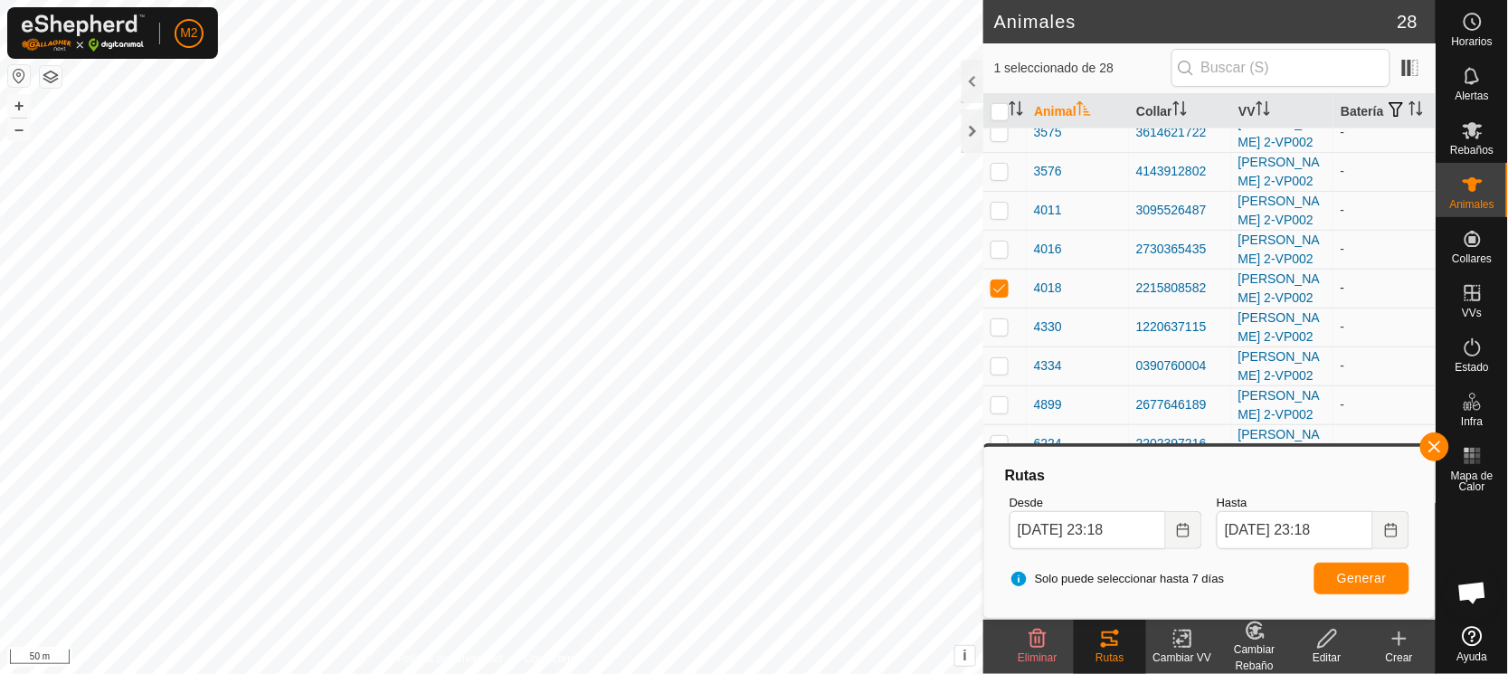
click at [1000, 287] on p-checkbox at bounding box center [1000, 287] width 18 height 14
checkbox input "false"
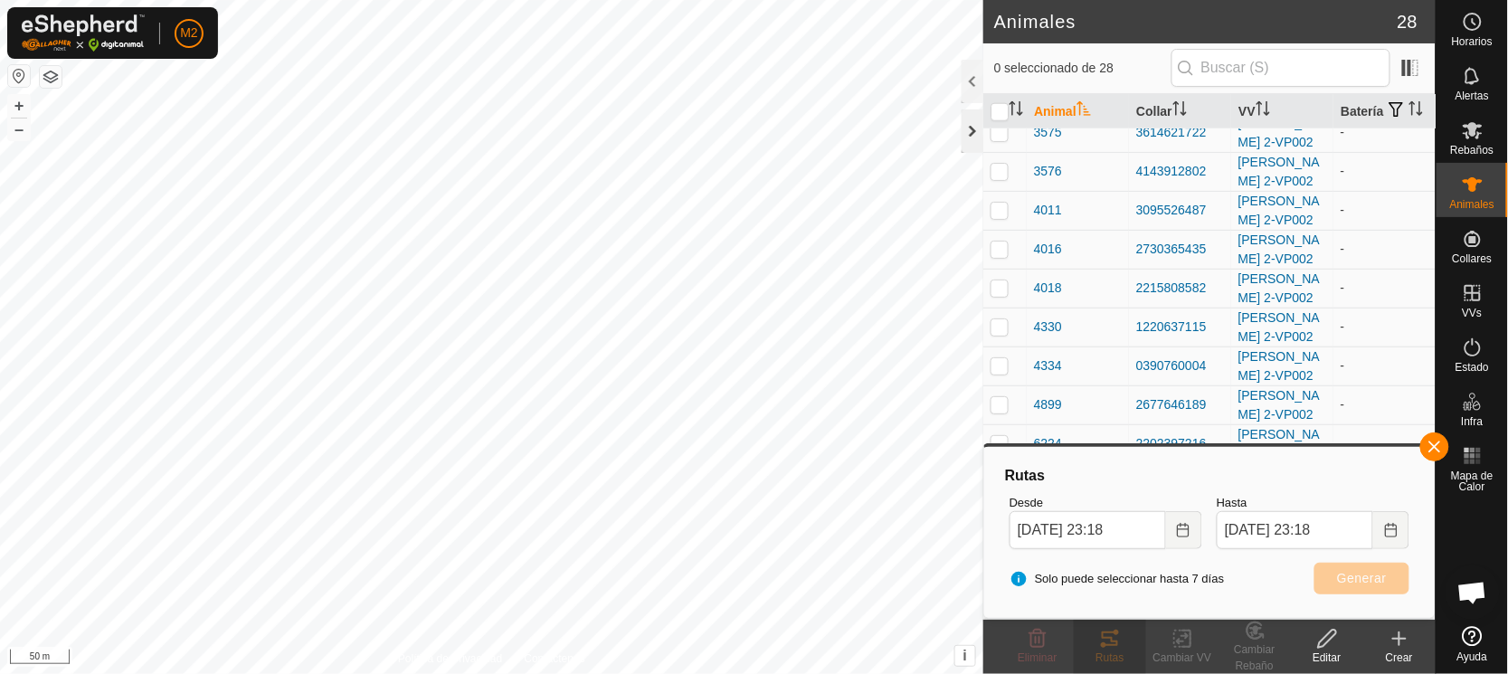
click at [969, 123] on div at bounding box center [973, 130] width 22 height 43
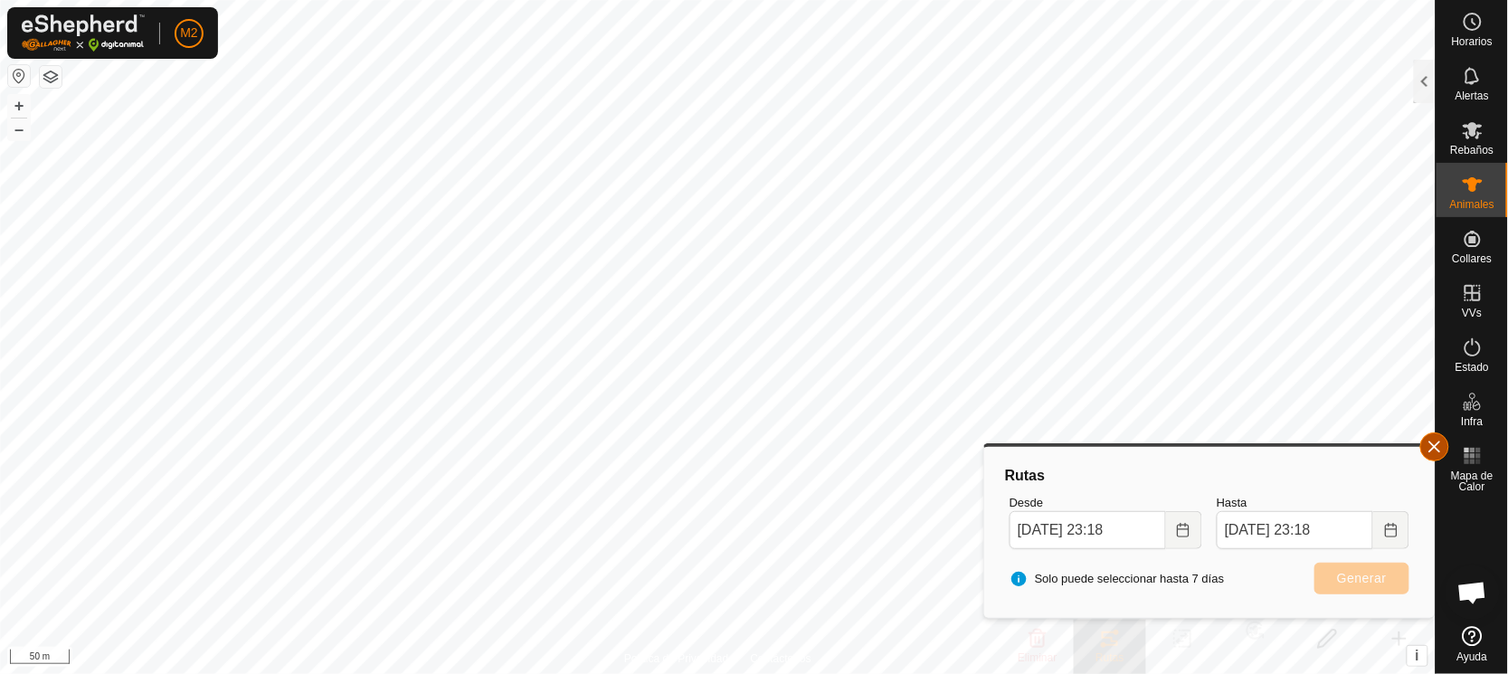
click at [1443, 442] on button "button" at bounding box center [1434, 446] width 29 height 29
